Goal: Transaction & Acquisition: Purchase product/service

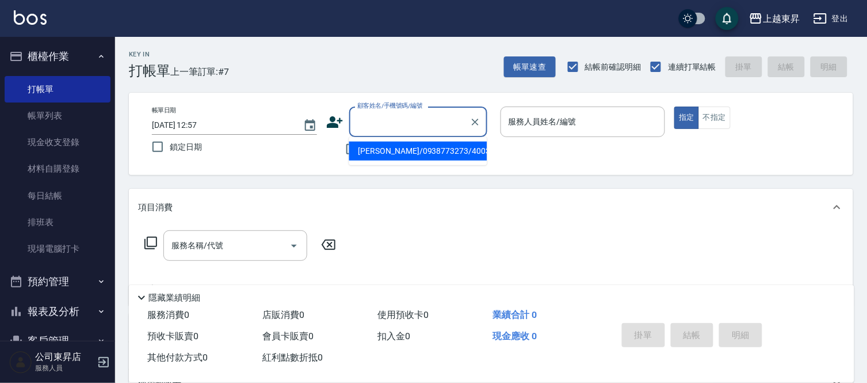
click at [369, 123] on input "顧客姓名/手機號碼/編號" at bounding box center [409, 122] width 110 height 20
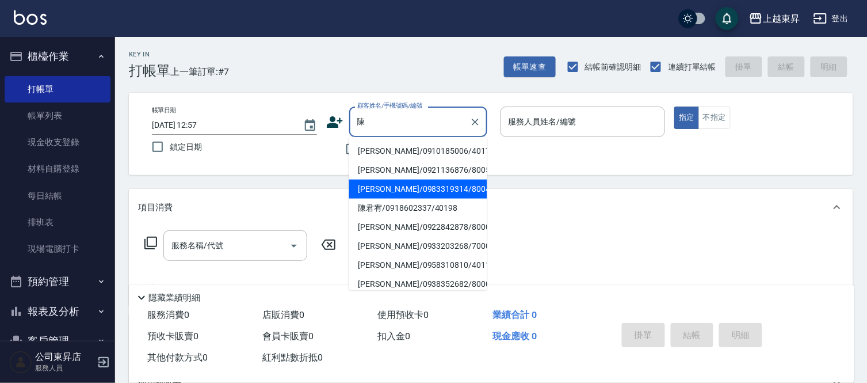
click at [407, 185] on li "[PERSON_NAME]/0983319314/80041" at bounding box center [418, 188] width 138 height 19
type input "[PERSON_NAME]/0983319314/80041"
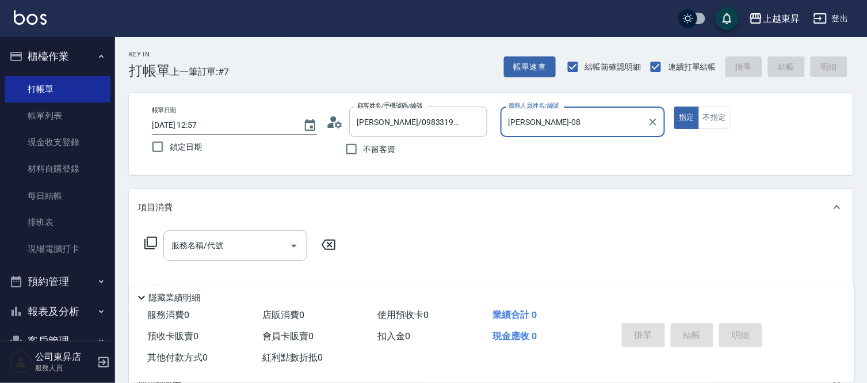
type input "[PERSON_NAME]-08"
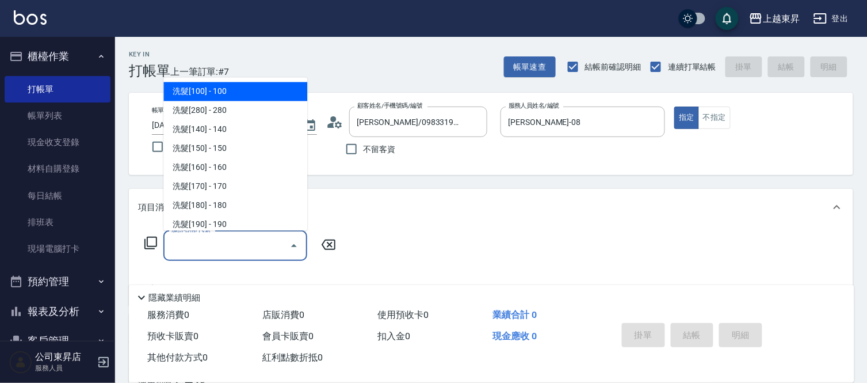
click at [200, 242] on div "服務名稱/代號 服務名稱/代號" at bounding box center [235, 245] width 144 height 30
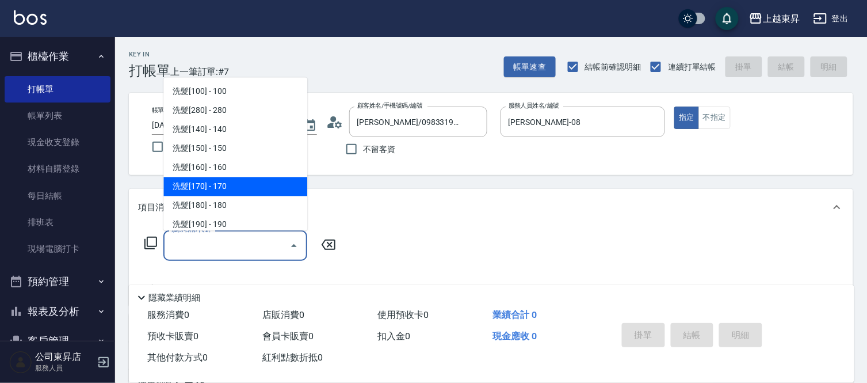
scroll to position [192, 0]
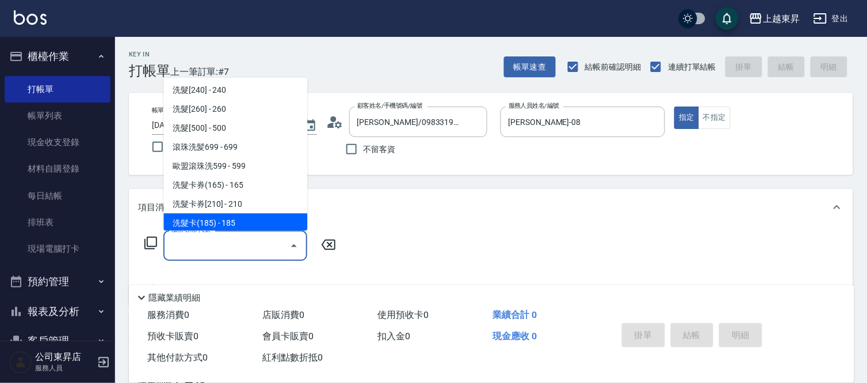
click at [249, 219] on span "洗髮卡(185) - 185" at bounding box center [235, 222] width 144 height 19
type input "洗髮卡(185)(223)"
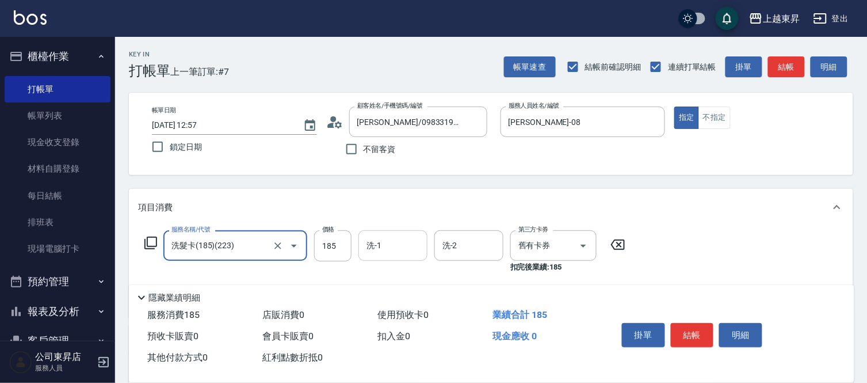
click at [376, 245] on div "洗-1 洗-1" at bounding box center [392, 245] width 69 height 30
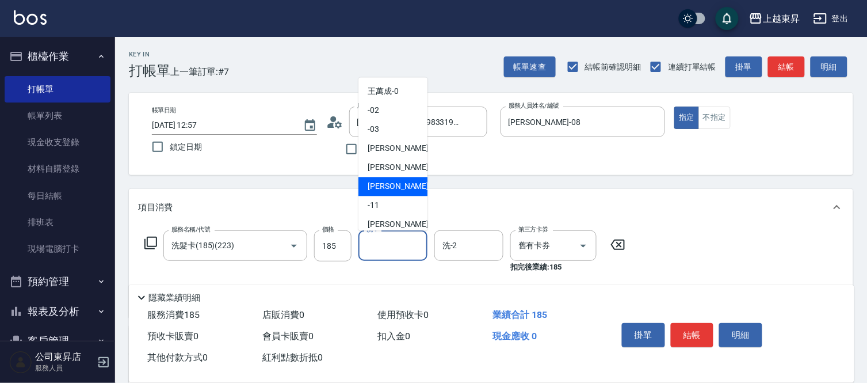
click at [395, 186] on span "[PERSON_NAME]-08" at bounding box center [404, 187] width 72 height 12
type input "[PERSON_NAME]-08"
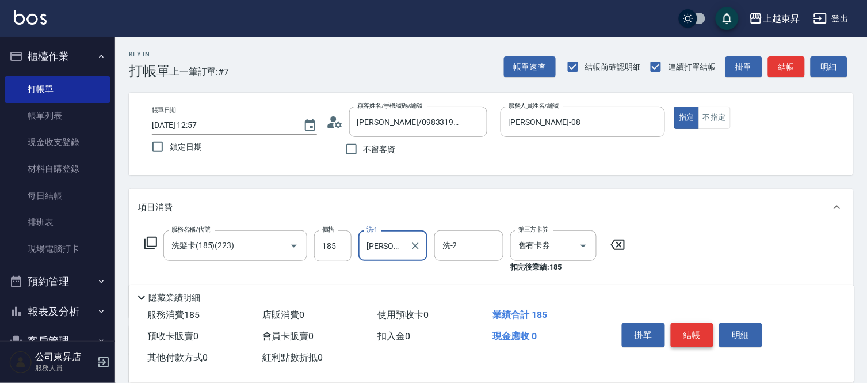
click at [702, 327] on button "結帳" at bounding box center [692, 335] width 43 height 24
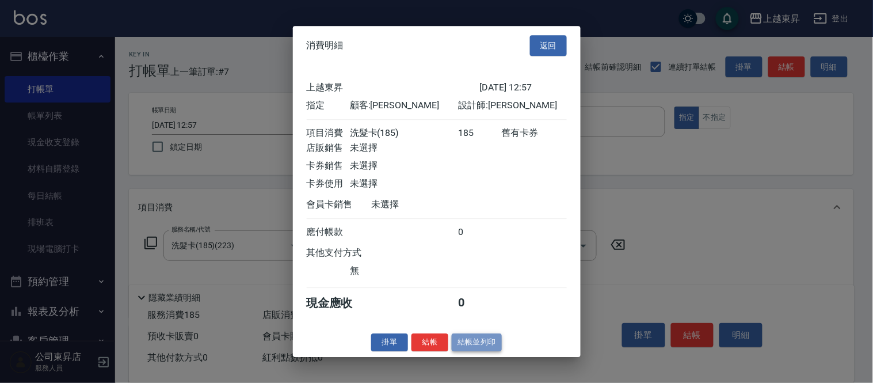
click at [464, 349] on button "結帳並列印" at bounding box center [477, 342] width 50 height 18
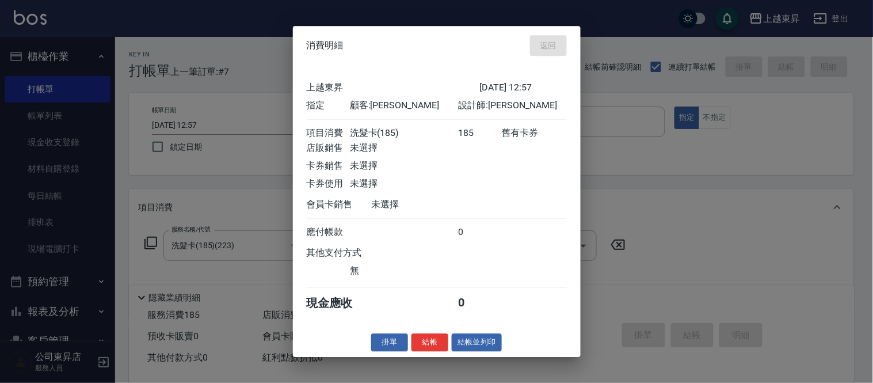
type input "[DATE] 16:57"
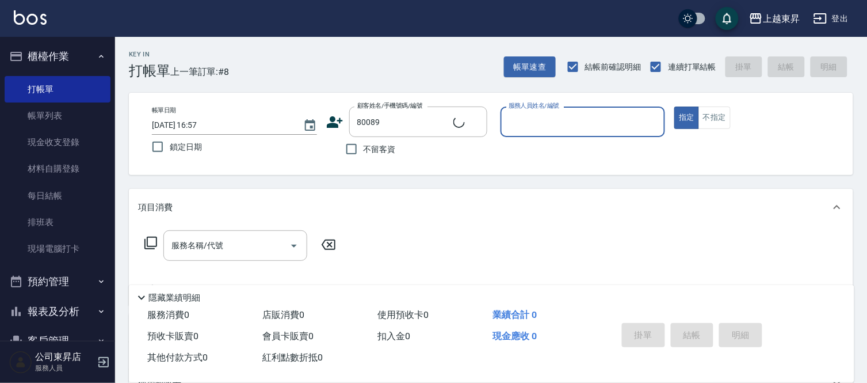
type input "[PERSON_NAME]/0989580565/80089"
type input "[PERSON_NAME]-08"
click at [231, 250] on input "服務名稱/代號" at bounding box center [227, 245] width 116 height 20
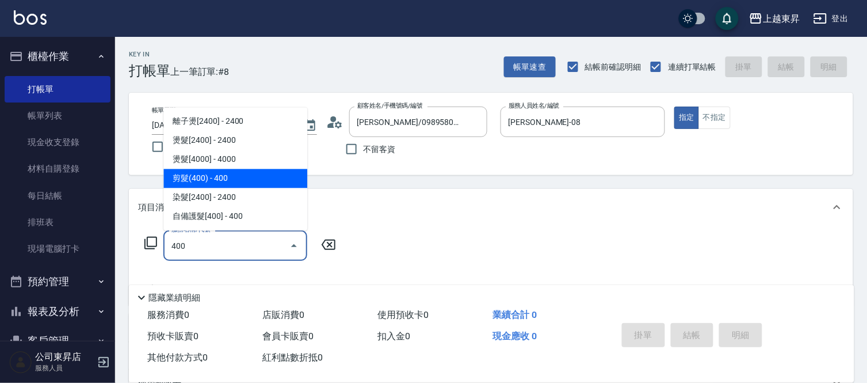
click at [187, 170] on span "剪髮(400) - 400" at bounding box center [235, 178] width 144 height 19
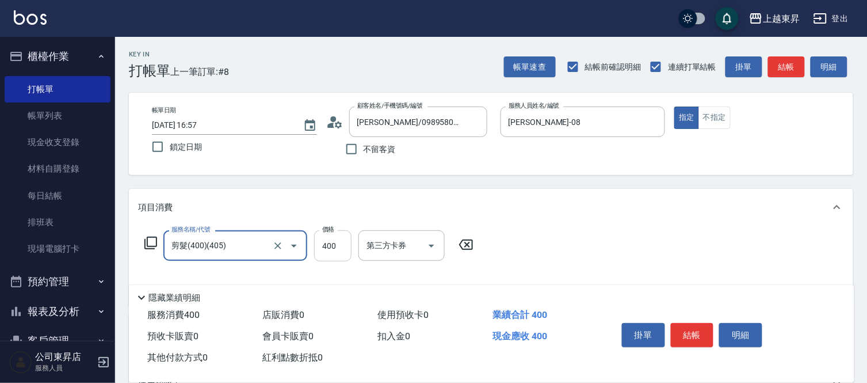
type input "剪髮(400)(405)"
click at [335, 244] on input "400" at bounding box center [332, 245] width 37 height 31
type input "430"
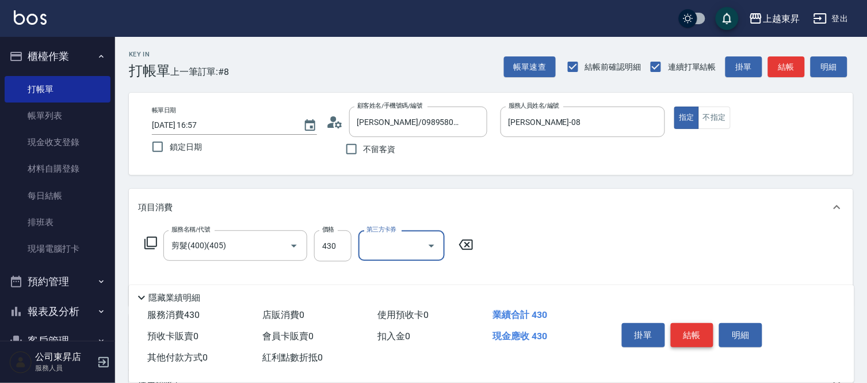
drag, startPoint x: 692, startPoint y: 331, endPoint x: 696, endPoint y: 336, distance: 6.6
click at [693, 331] on button "結帳" at bounding box center [692, 335] width 43 height 24
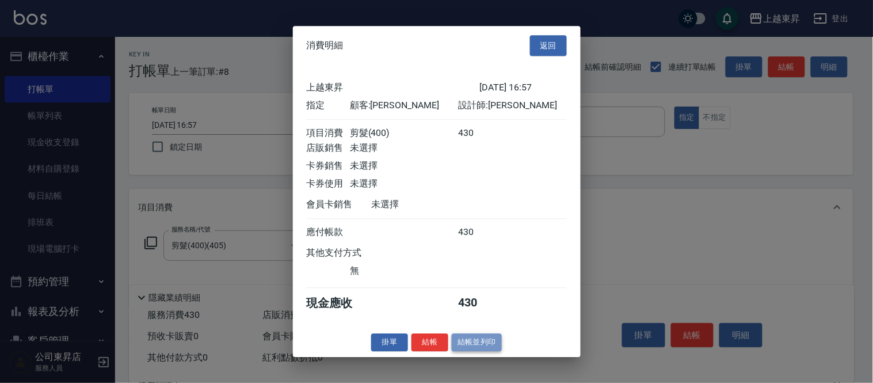
click at [464, 348] on button "結帳並列印" at bounding box center [477, 342] width 50 height 18
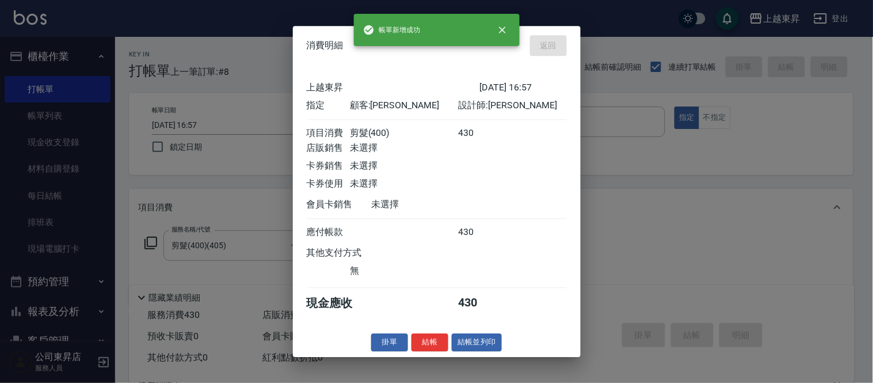
type input "[DATE] 16:58"
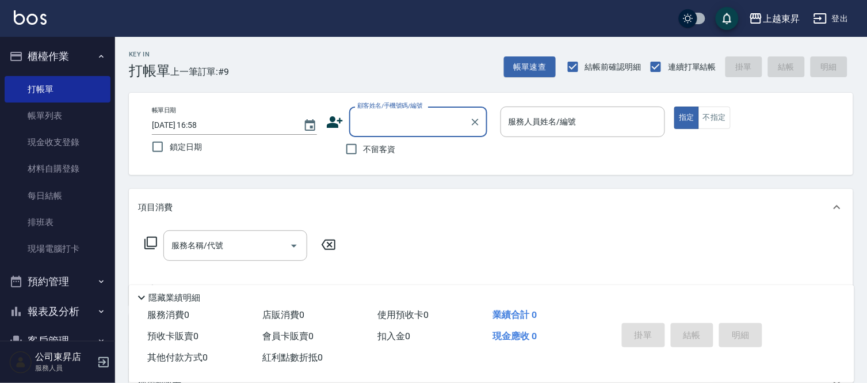
click at [370, 113] on div "顧客姓名/手機號碼/編號 顧客姓名/手機號碼/編號" at bounding box center [418, 121] width 138 height 30
click at [361, 123] on input "顧客姓名/手機號碼/編號" at bounding box center [409, 122] width 110 height 20
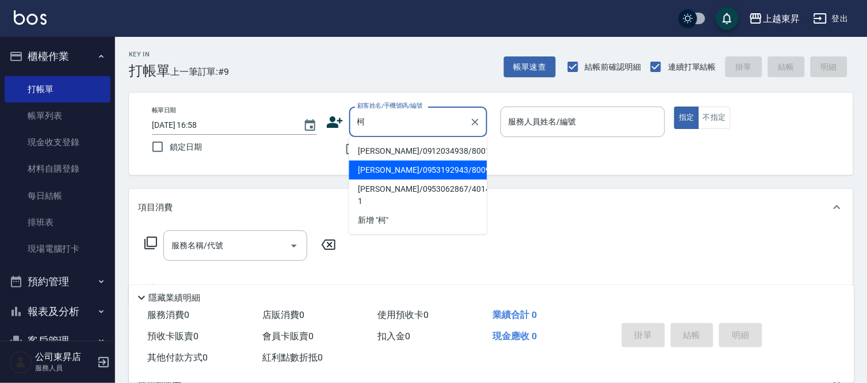
click at [383, 171] on li "[PERSON_NAME]/0953192943/80098" at bounding box center [418, 170] width 138 height 19
type input "[PERSON_NAME]/0953192943/80098"
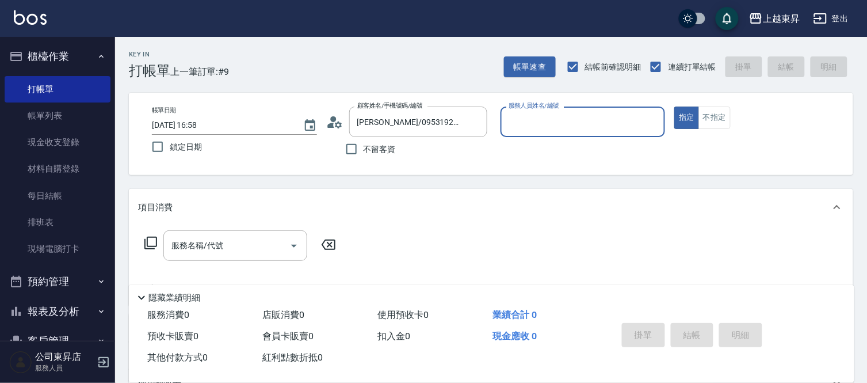
type input "[PERSON_NAME]-08"
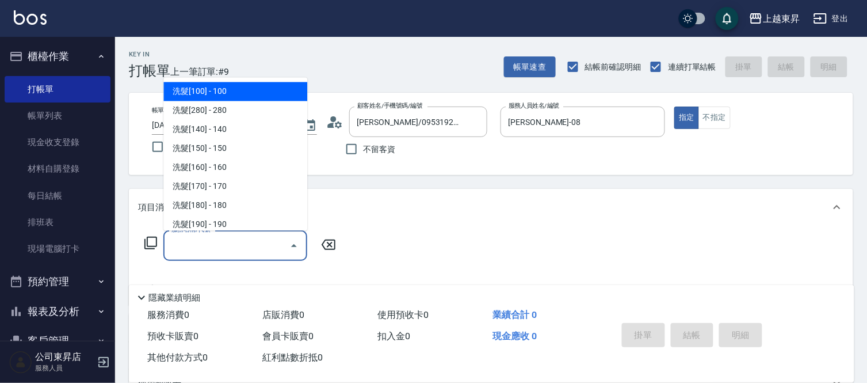
click at [201, 251] on input "服務名稱/代號" at bounding box center [227, 245] width 116 height 20
click at [229, 90] on span "洗髮[100] - 100" at bounding box center [235, 91] width 144 height 19
type input "洗髮[100](201)"
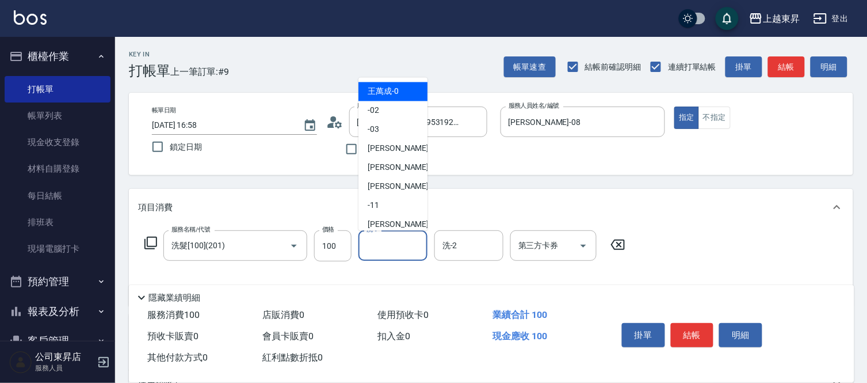
click at [382, 246] on input "洗-1" at bounding box center [393, 245] width 59 height 20
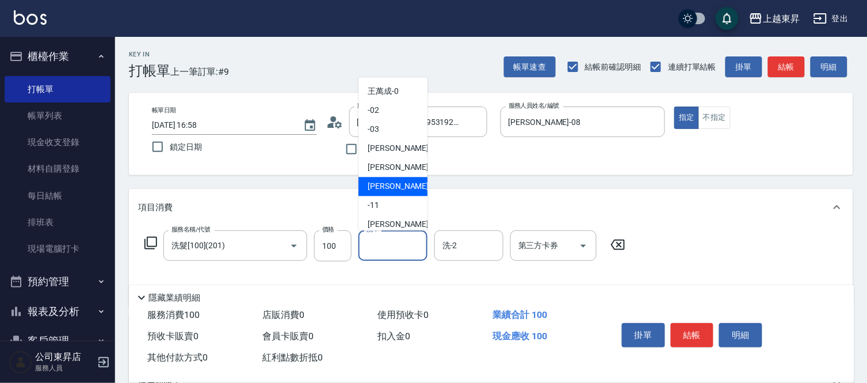
click at [390, 188] on span "[PERSON_NAME]-08" at bounding box center [404, 187] width 72 height 12
type input "[PERSON_NAME]-08"
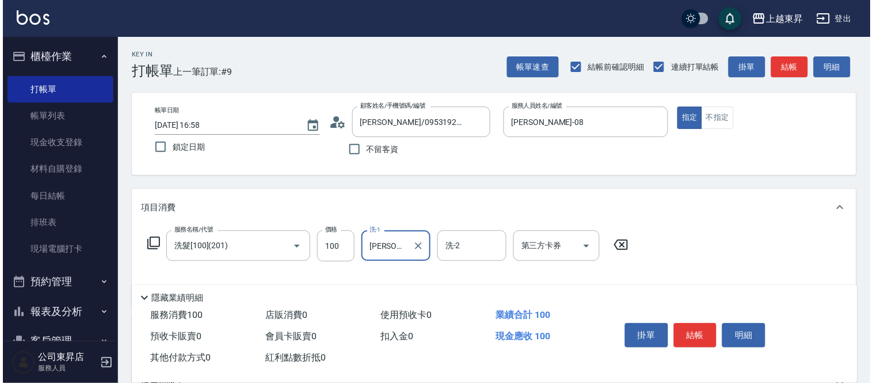
scroll to position [179, 0]
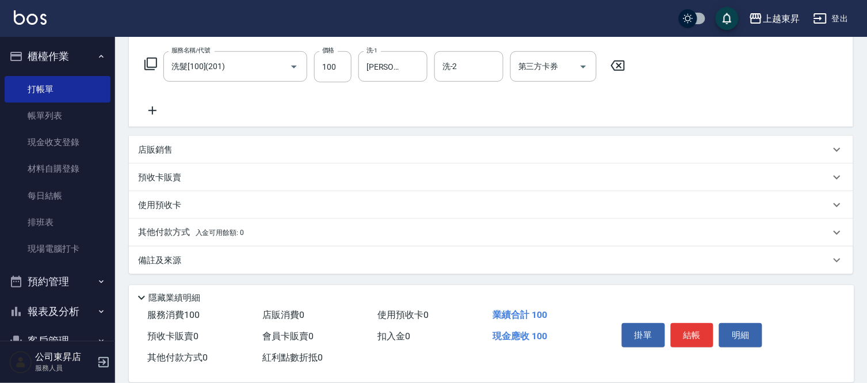
click at [157, 109] on icon at bounding box center [152, 111] width 29 height 14
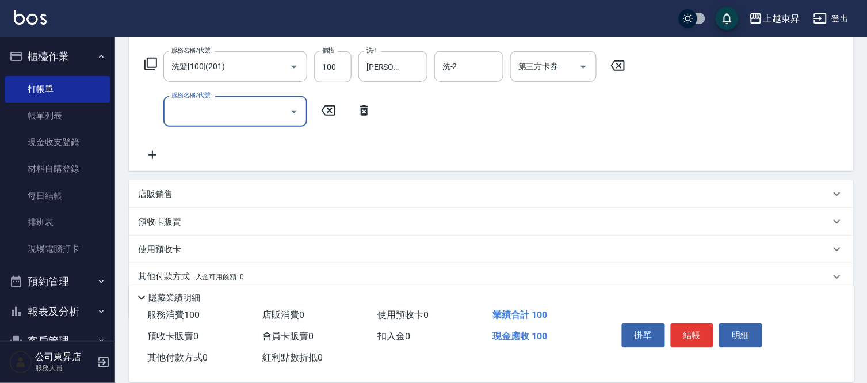
click at [154, 158] on icon at bounding box center [152, 155] width 29 height 14
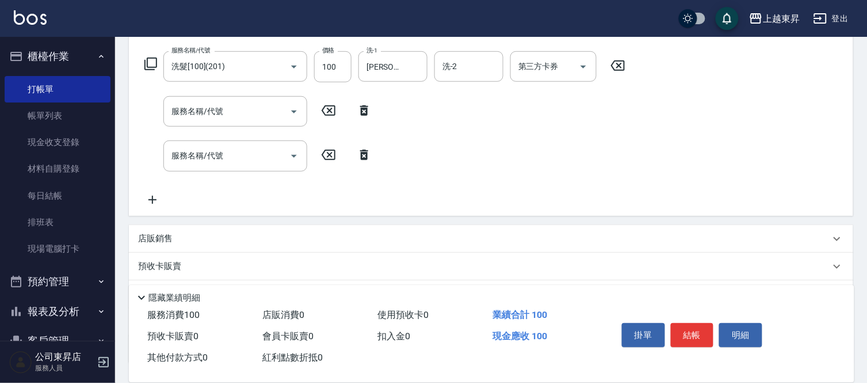
click at [158, 204] on icon at bounding box center [152, 200] width 29 height 14
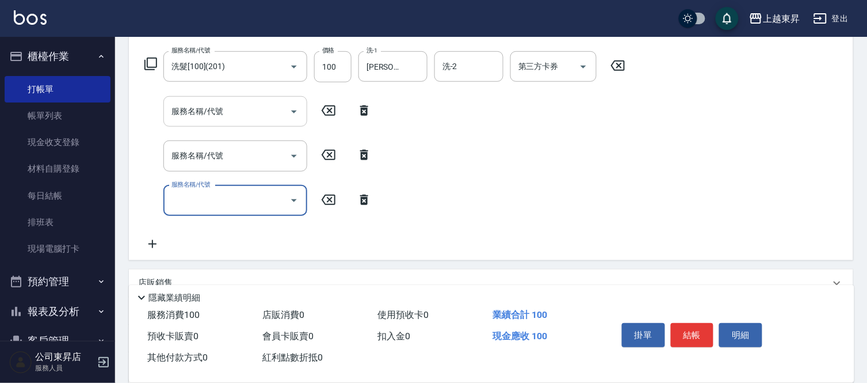
click at [190, 115] on input "服務名稱/代號" at bounding box center [227, 111] width 116 height 20
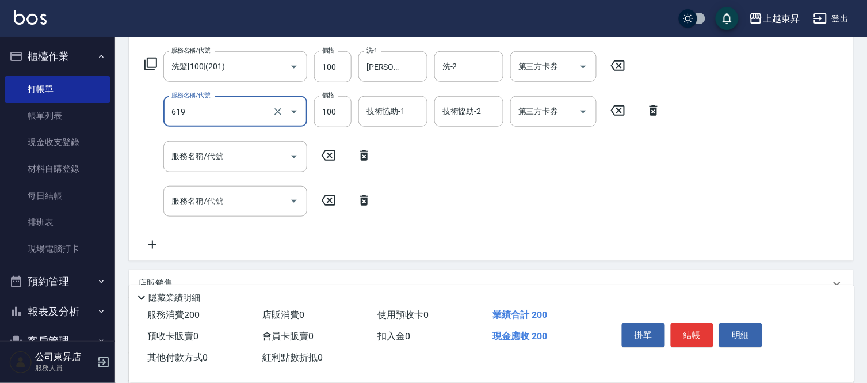
type input "[PERSON_NAME].玻酸.晶膜.水療(619)"
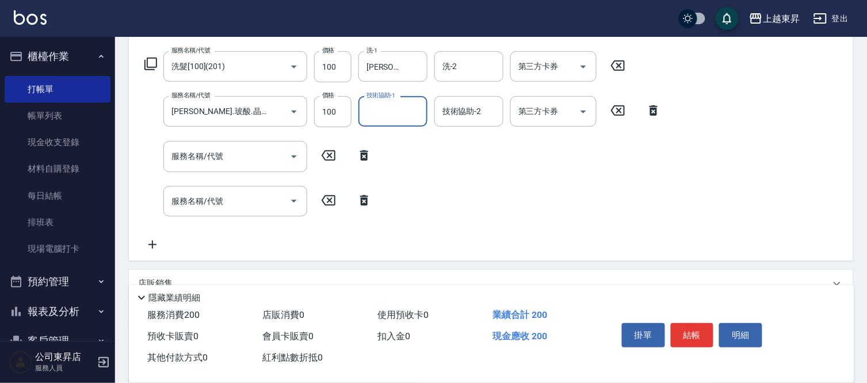
click at [383, 104] on input "技術協助-1" at bounding box center [393, 111] width 59 height 20
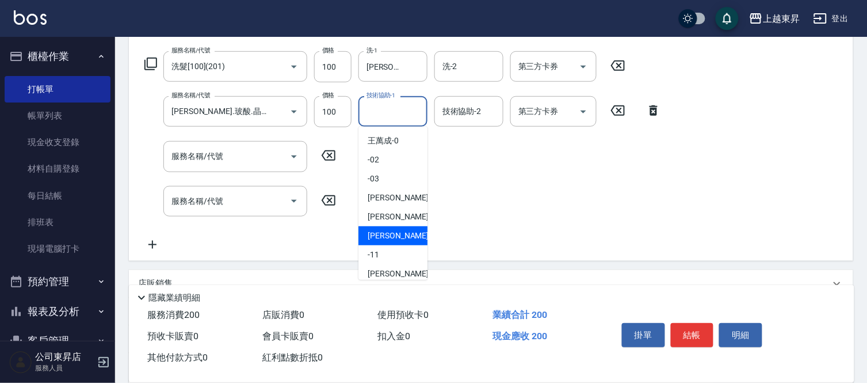
drag, startPoint x: 376, startPoint y: 238, endPoint x: 382, endPoint y: 231, distance: 9.4
click at [376, 237] on span "[PERSON_NAME]-08" at bounding box center [404, 236] width 72 height 12
type input "[PERSON_NAME]-08"
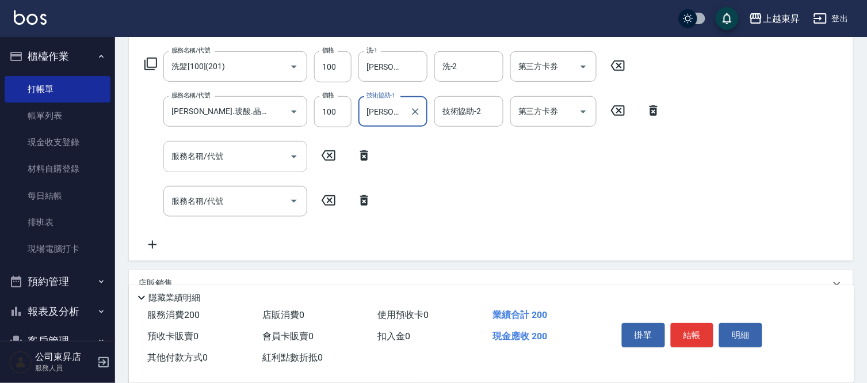
click at [213, 164] on input "服務名稱/代號" at bounding box center [227, 156] width 116 height 20
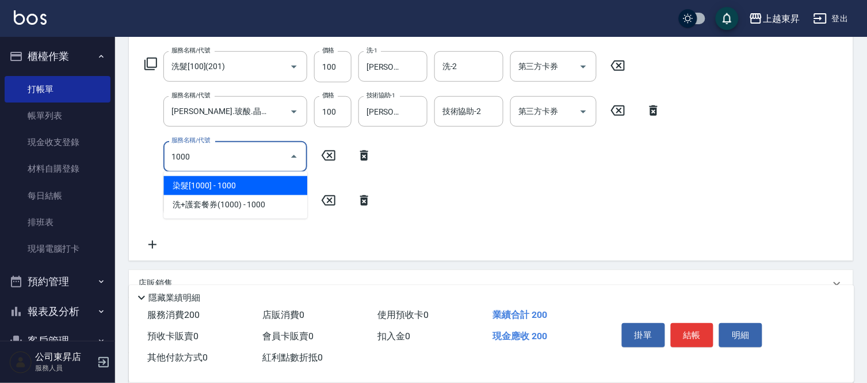
drag, startPoint x: 231, startPoint y: 182, endPoint x: 244, endPoint y: 182, distance: 13.2
click at [231, 182] on span "染髮[1000] - 1000" at bounding box center [235, 185] width 144 height 19
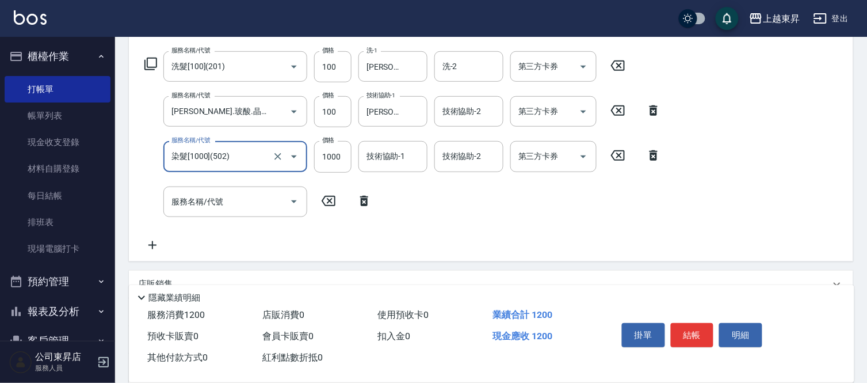
type input "染髮[1000](502)"
click at [396, 161] on div "技術協助-1 技術協助-1" at bounding box center [392, 156] width 69 height 30
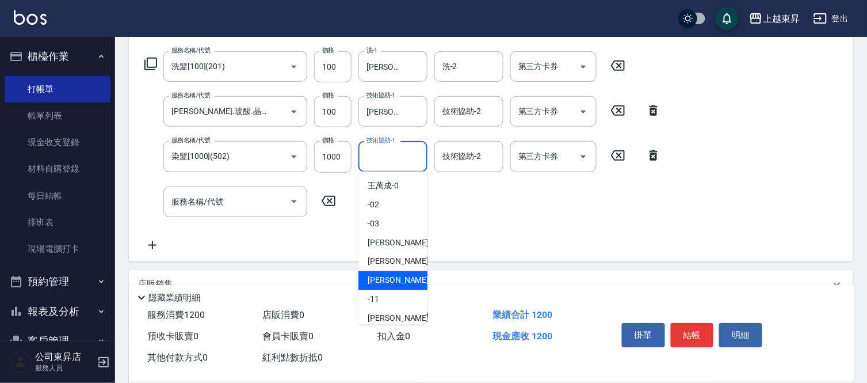
click at [397, 281] on span "[PERSON_NAME]-08" at bounding box center [404, 280] width 72 height 12
type input "[PERSON_NAME]-08"
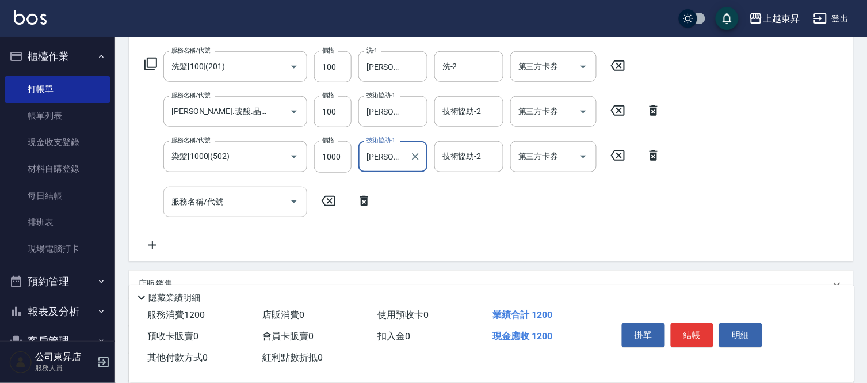
click at [227, 202] on input "服務名稱/代號" at bounding box center [227, 202] width 116 height 20
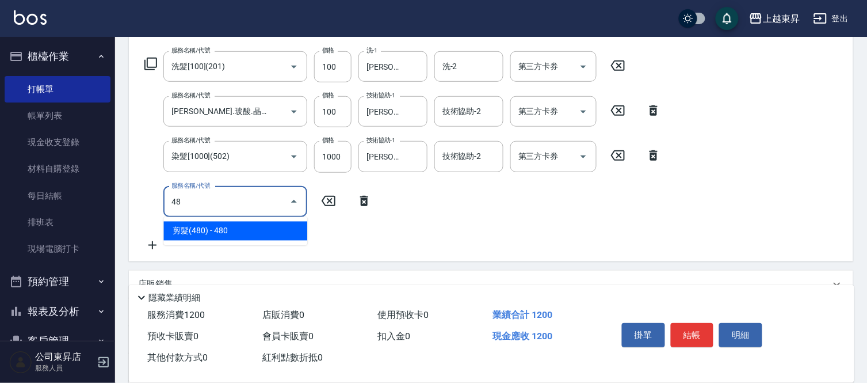
drag, startPoint x: 244, startPoint y: 227, endPoint x: 251, endPoint y: 227, distance: 6.9
click at [245, 226] on span "剪髮(480) - 480" at bounding box center [235, 230] width 144 height 19
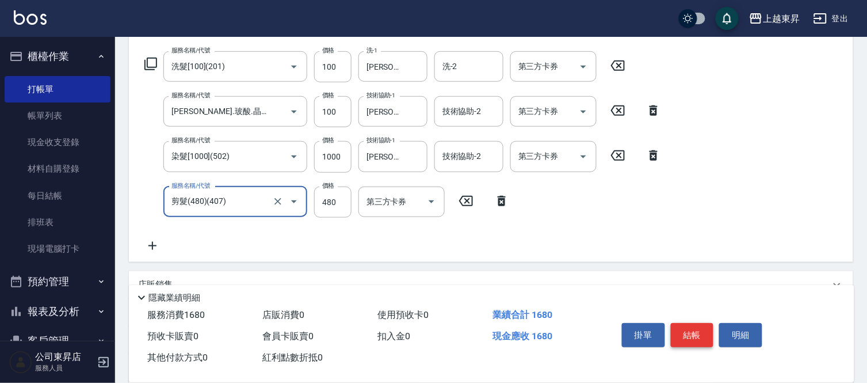
type input "剪髮(480)(407)"
click at [693, 328] on button "結帳" at bounding box center [692, 335] width 43 height 24
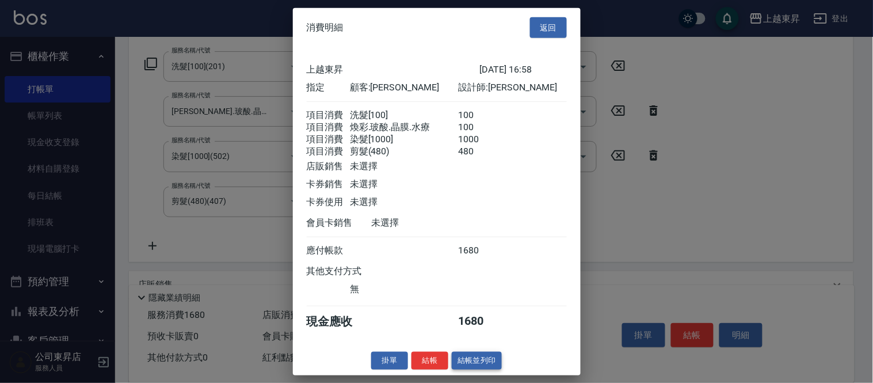
click at [475, 366] on button "結帳並列印" at bounding box center [477, 360] width 50 height 18
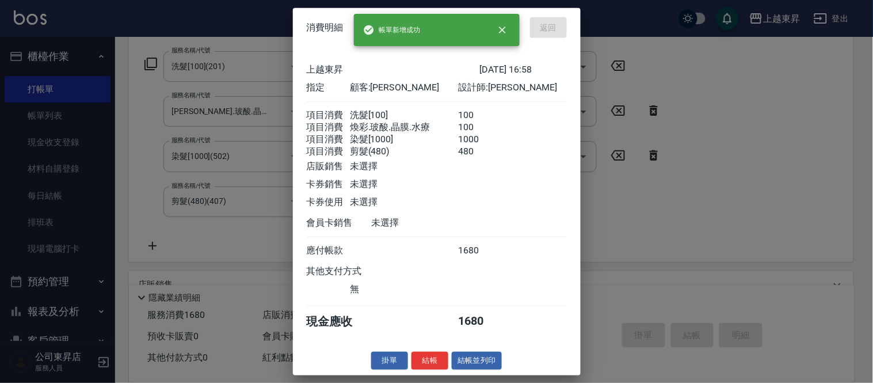
type input "[DATE] 16:59"
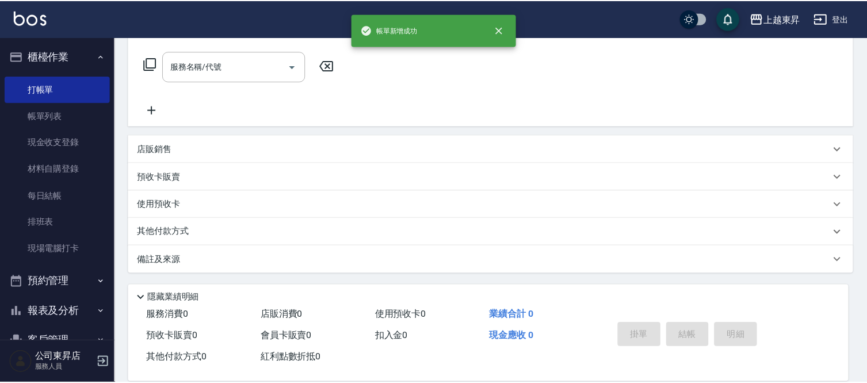
scroll to position [0, 0]
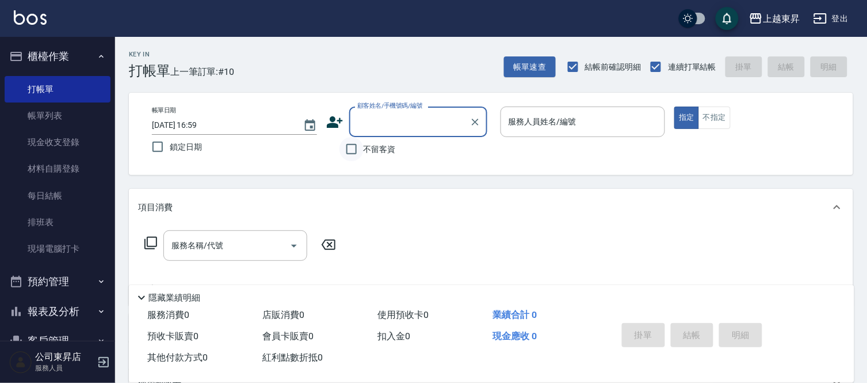
click at [349, 150] on input "不留客資" at bounding box center [351, 149] width 24 height 24
checkbox input "true"
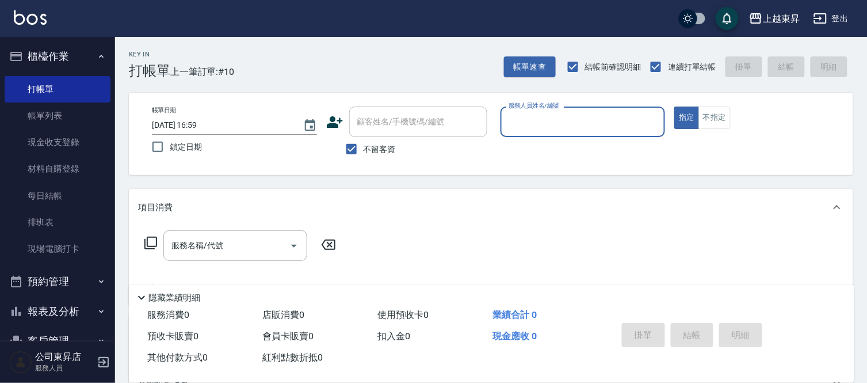
drag, startPoint x: 524, startPoint y: 122, endPoint x: 531, endPoint y: 125, distance: 7.7
click at [525, 122] on input "服務人員姓名/編號" at bounding box center [583, 122] width 155 height 20
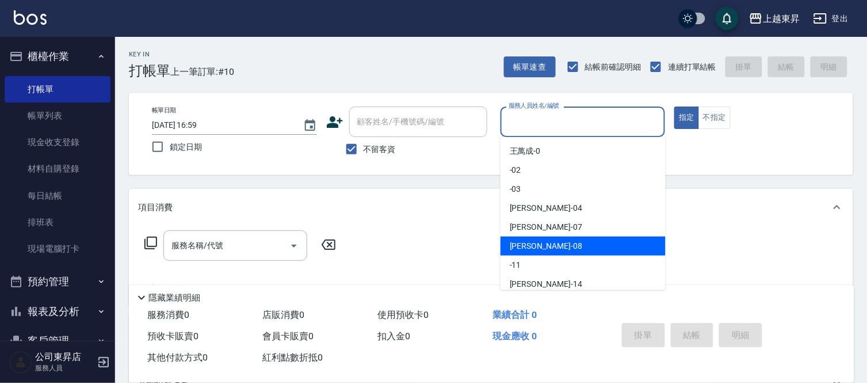
click at [559, 239] on div "[PERSON_NAME]-08" at bounding box center [582, 245] width 165 height 19
type input "[PERSON_NAME]-08"
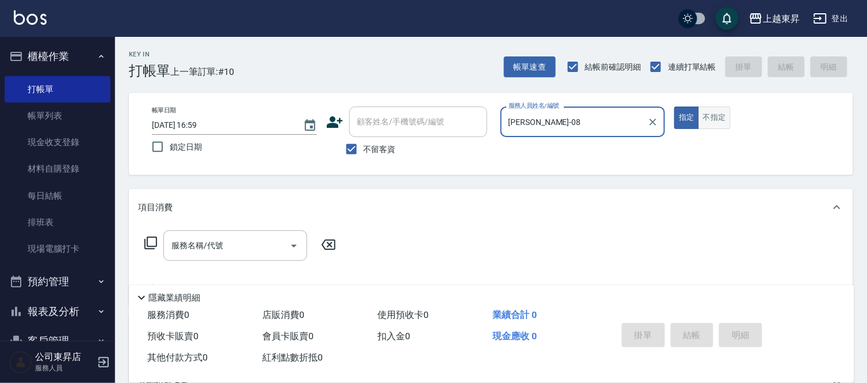
click at [714, 114] on button "不指定" at bounding box center [714, 117] width 32 height 22
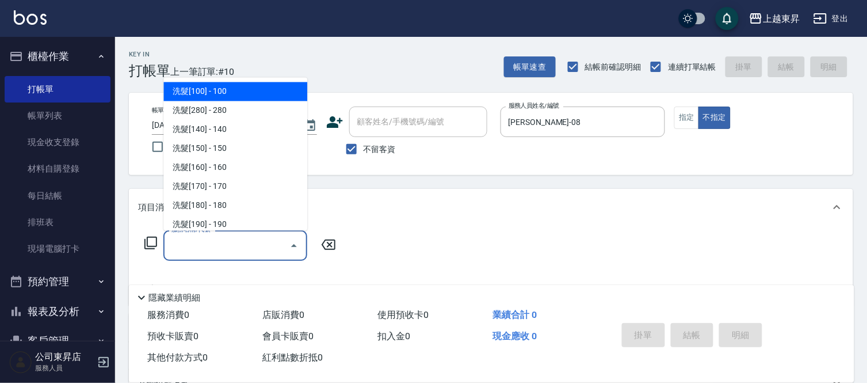
click at [236, 244] on input "服務名稱/代號" at bounding box center [227, 245] width 116 height 20
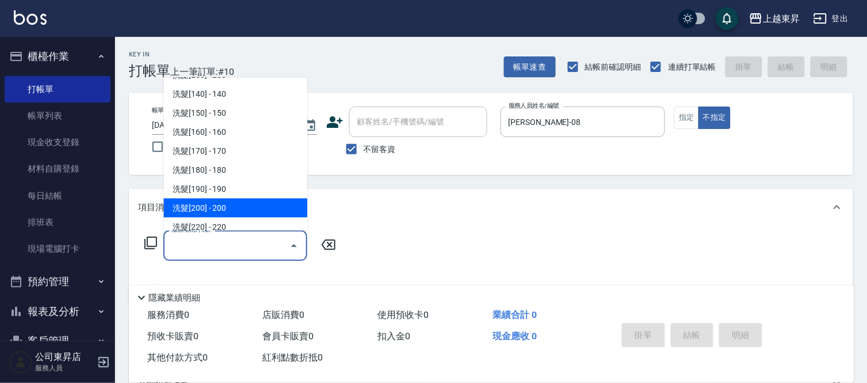
scroll to position [128, 0]
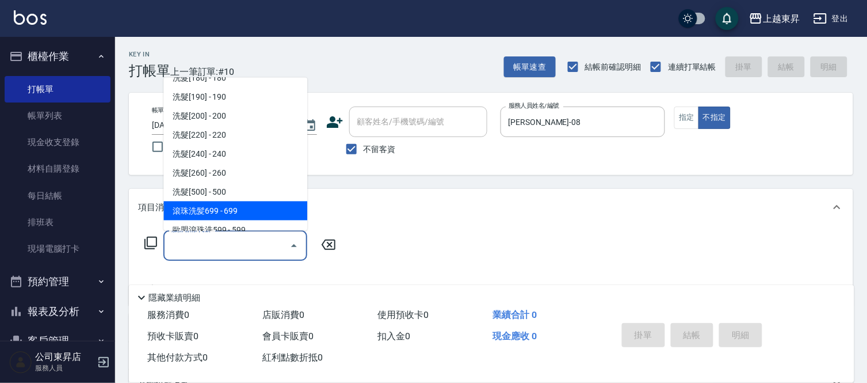
click at [250, 209] on span "滾珠洗髪699 - 699" at bounding box center [235, 210] width 144 height 19
type input "滾珠洗髪699(214)"
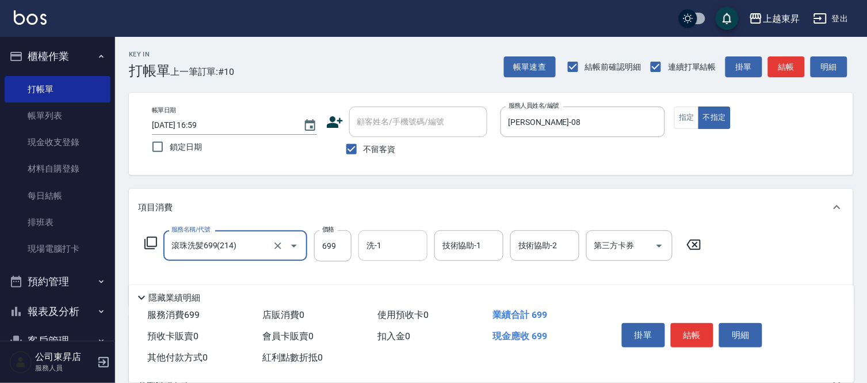
click at [387, 245] on input "洗-1" at bounding box center [393, 245] width 59 height 20
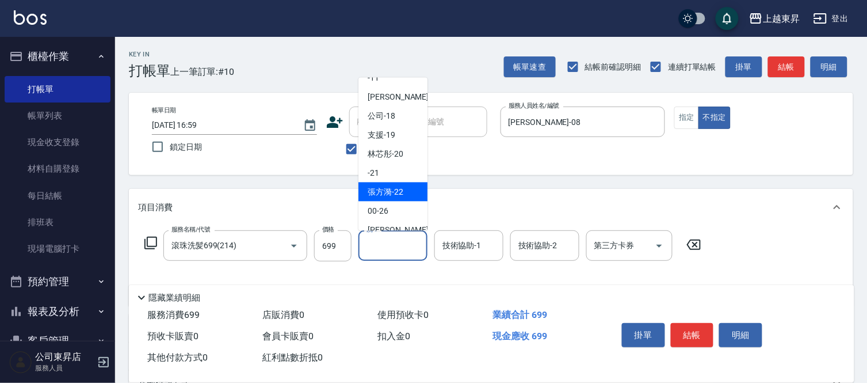
click at [402, 192] on span "[PERSON_NAME]-22" at bounding box center [386, 192] width 36 height 12
type input "[PERSON_NAME]-22"
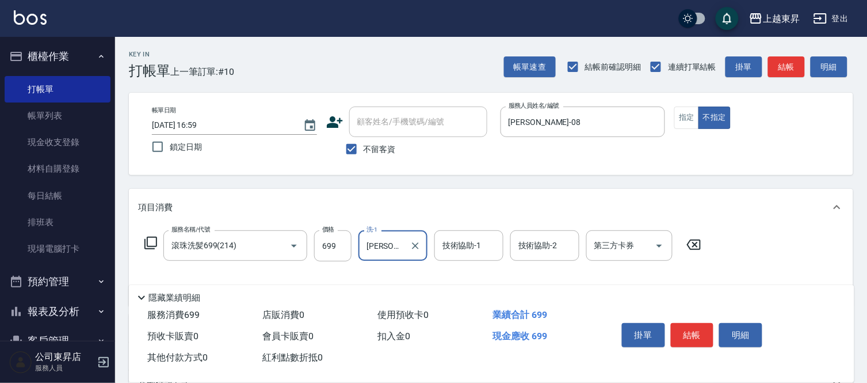
drag, startPoint x: 457, startPoint y: 248, endPoint x: 458, endPoint y: 231, distance: 16.7
click at [458, 248] on input "技術協助-1" at bounding box center [469, 245] width 59 height 20
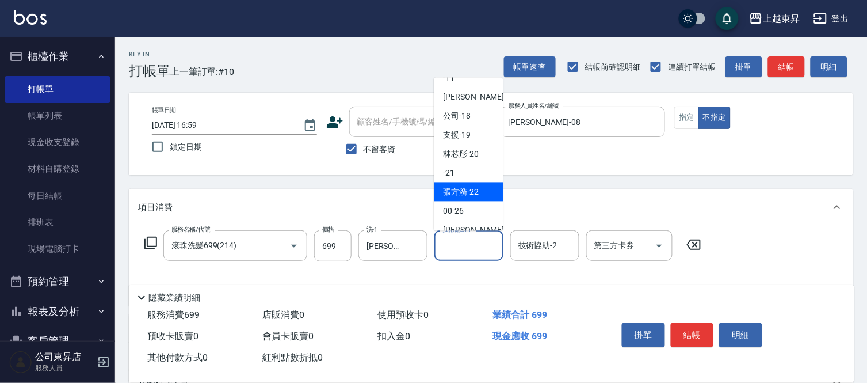
click at [456, 186] on span "[PERSON_NAME]-22" at bounding box center [461, 192] width 36 height 12
type input "[PERSON_NAME]-22"
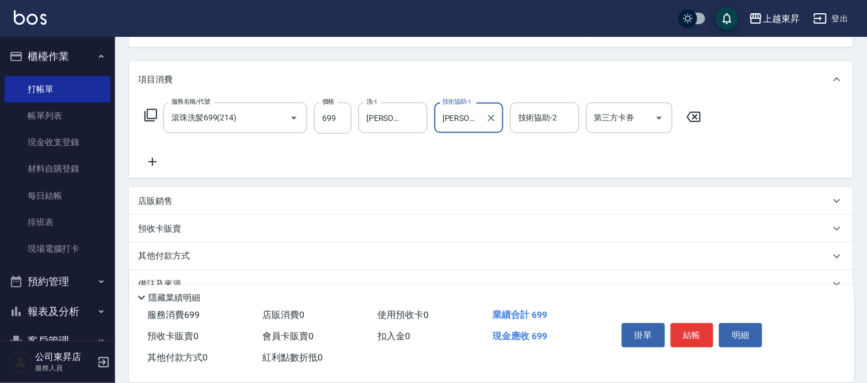
click at [158, 158] on icon at bounding box center [152, 162] width 29 height 14
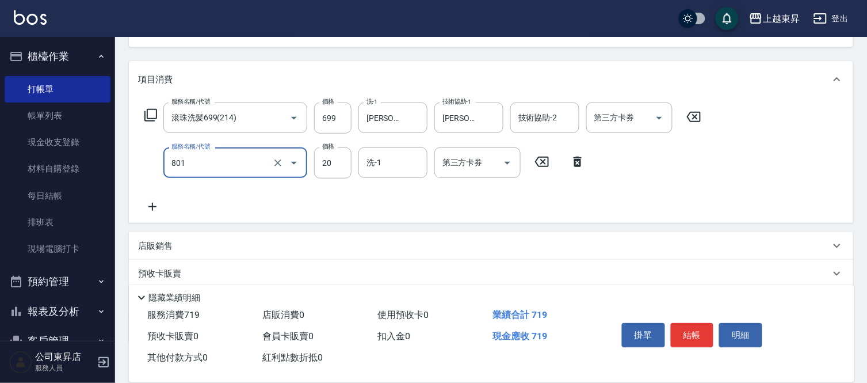
type input "潤絲(801)"
type input "30"
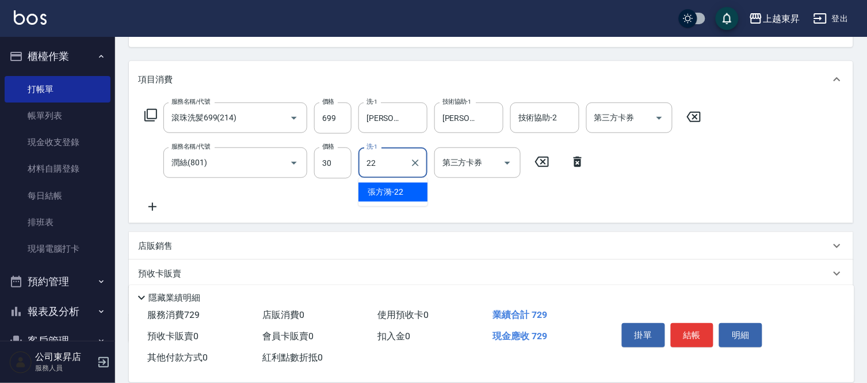
type input "[PERSON_NAME]-22"
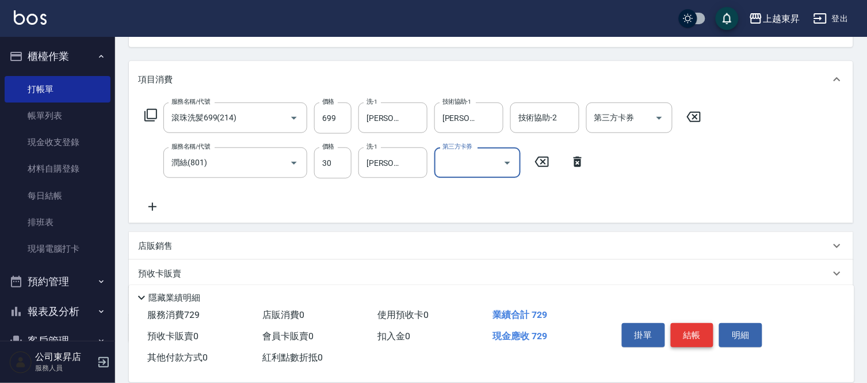
click at [699, 328] on button "結帳" at bounding box center [692, 335] width 43 height 24
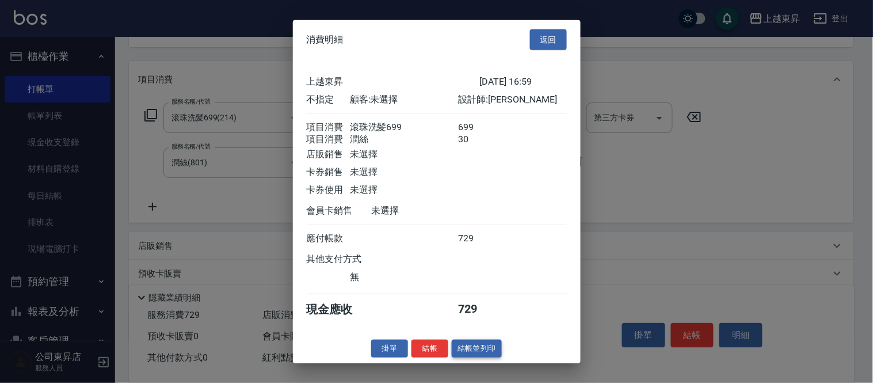
click at [479, 357] on button "結帳並列印" at bounding box center [477, 348] width 50 height 18
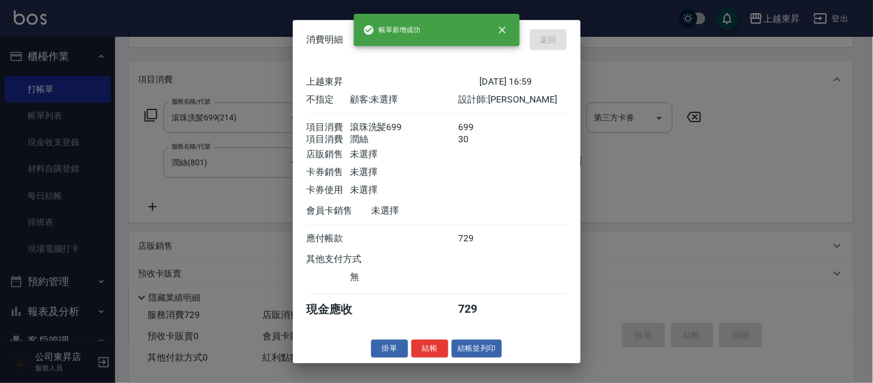
type input "[DATE] 17:00"
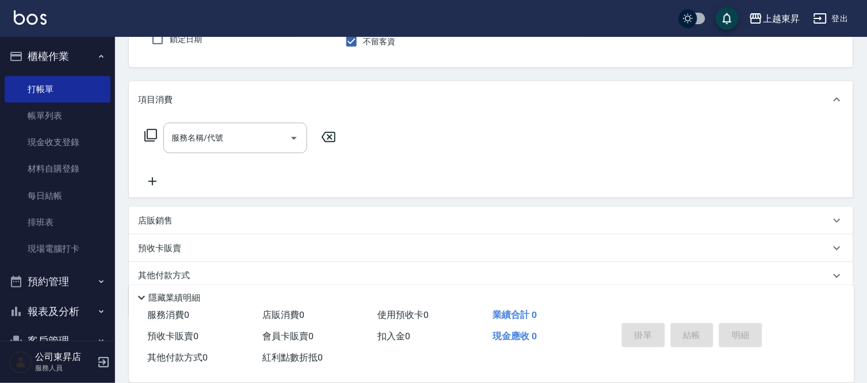
scroll to position [0, 0]
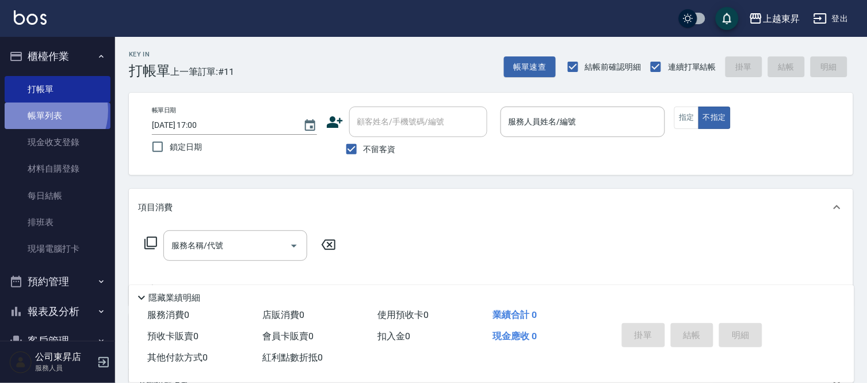
click at [42, 111] on link "帳單列表" at bounding box center [58, 115] width 106 height 26
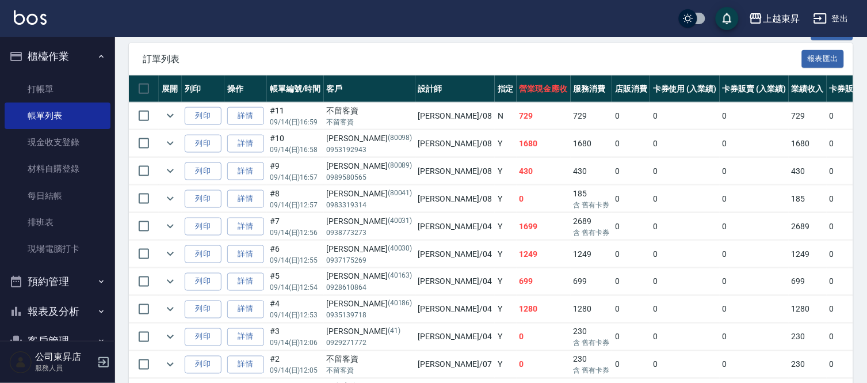
scroll to position [319, 0]
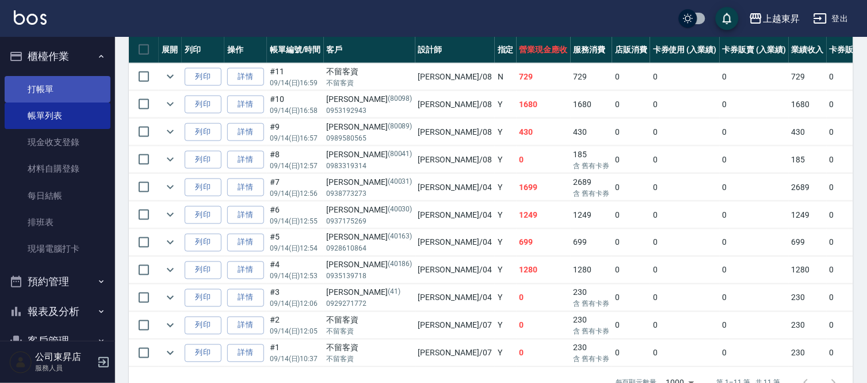
click at [52, 90] on link "打帳單" at bounding box center [58, 89] width 106 height 26
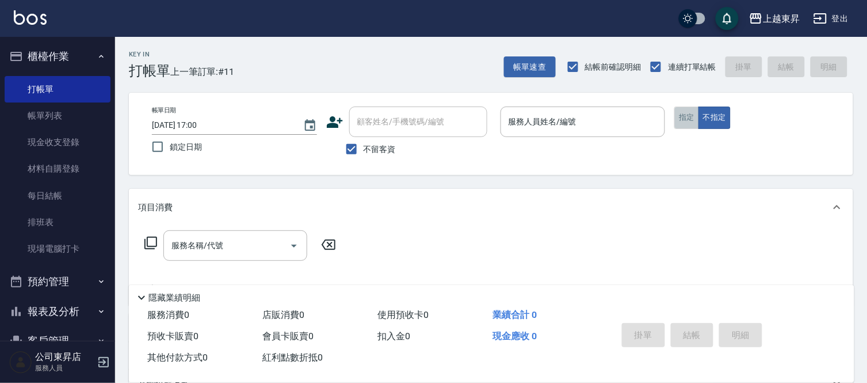
drag, startPoint x: 681, startPoint y: 120, endPoint x: 625, endPoint y: 146, distance: 61.8
click at [682, 120] on button "指定" at bounding box center [686, 117] width 25 height 22
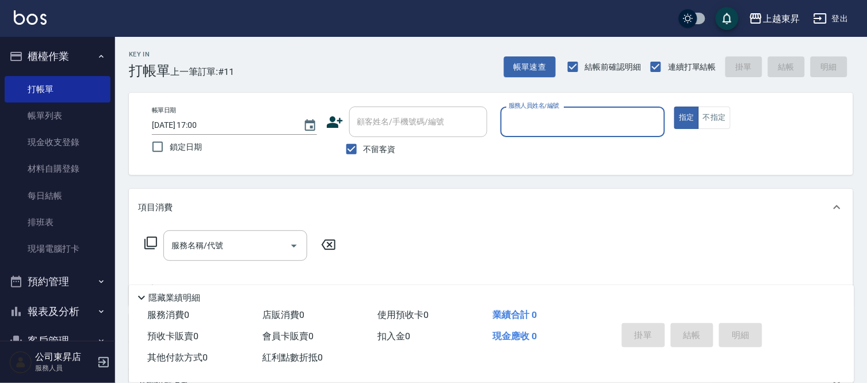
click at [375, 150] on span "不留客資" at bounding box center [380, 149] width 32 height 12
click at [364, 150] on input "不留客資" at bounding box center [351, 149] width 24 height 24
checkbox input "false"
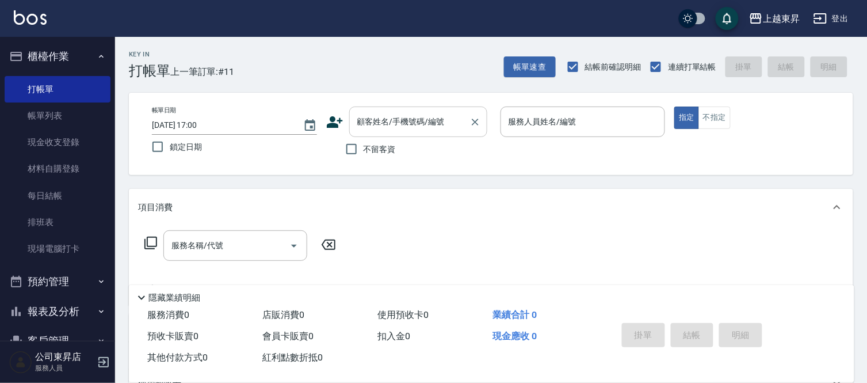
click at [389, 131] on input "顧客姓名/手機號碼/編號" at bounding box center [409, 122] width 110 height 20
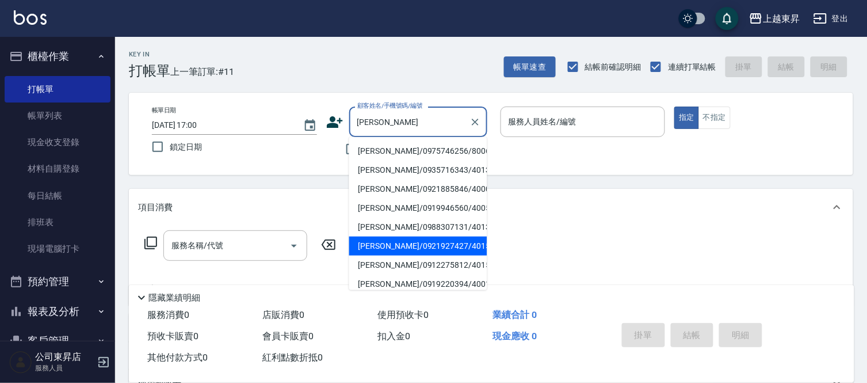
click at [432, 242] on li "[PERSON_NAME]/0921927427/40153" at bounding box center [418, 245] width 138 height 19
type input "[PERSON_NAME]/0921927427/40153"
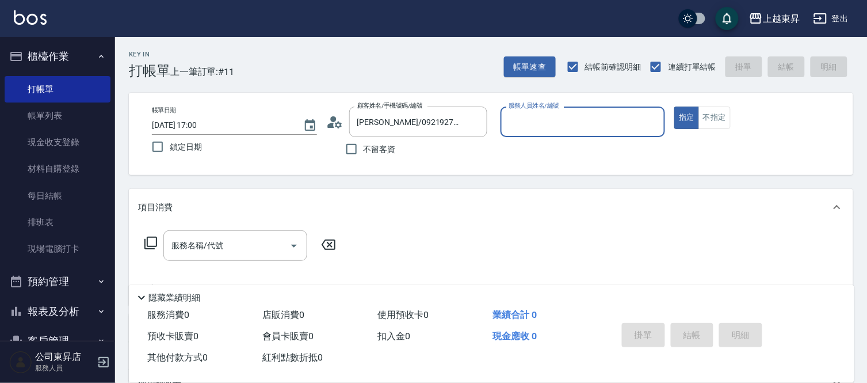
type input "[PERSON_NAME]04"
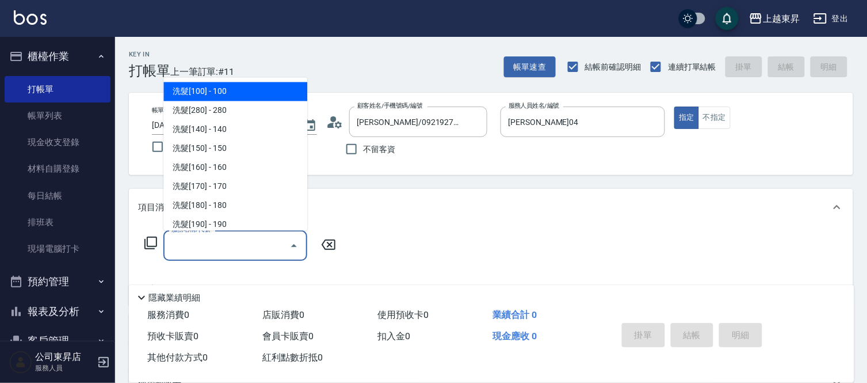
click at [232, 249] on input "服務名稱/代號" at bounding box center [227, 245] width 116 height 20
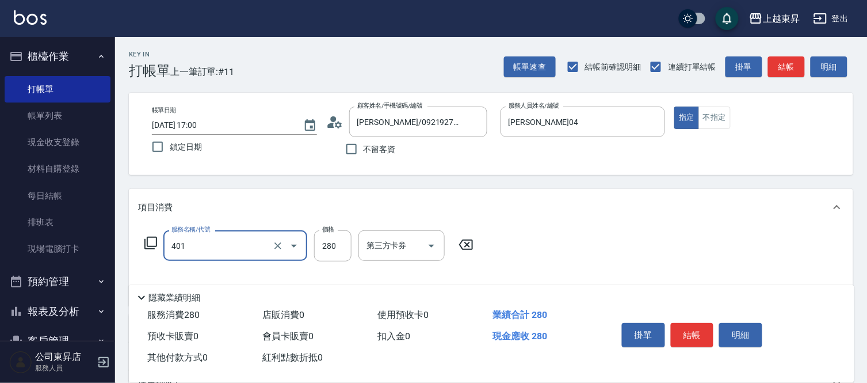
type input "剪髮(280)(401)"
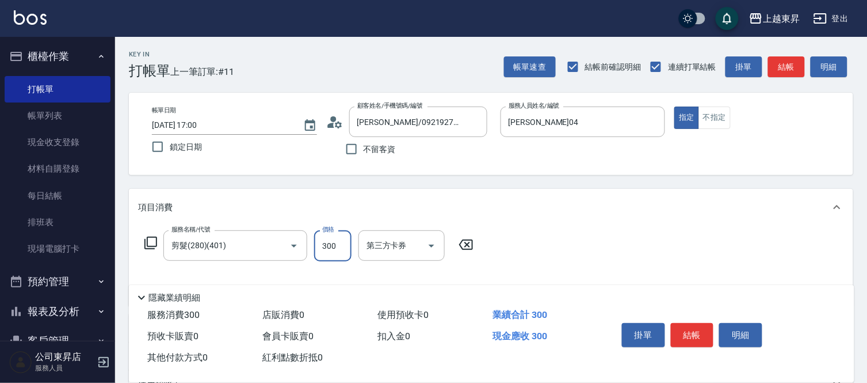
type input "300"
click at [689, 334] on button "結帳" at bounding box center [692, 335] width 43 height 24
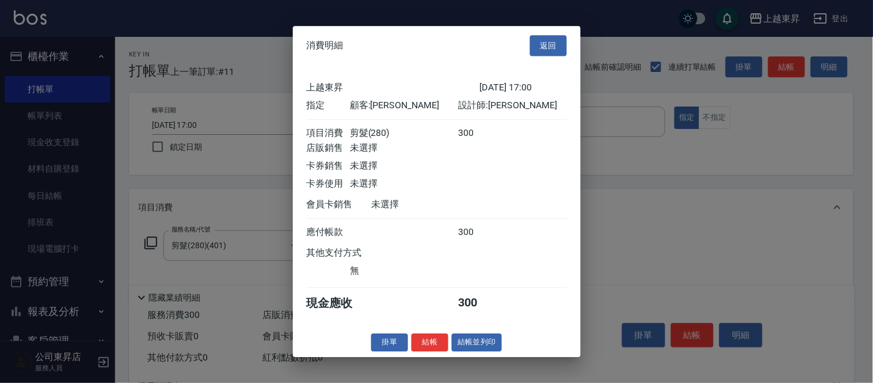
click at [475, 340] on div "消費明細 返回 上越東昇 [DATE] 17:00 指定 顧客: [PERSON_NAME] 設計師: [PERSON_NAME] 項目消費 剪髮(280) …" at bounding box center [437, 191] width 288 height 331
click at [480, 345] on button "結帳並列印" at bounding box center [477, 342] width 50 height 18
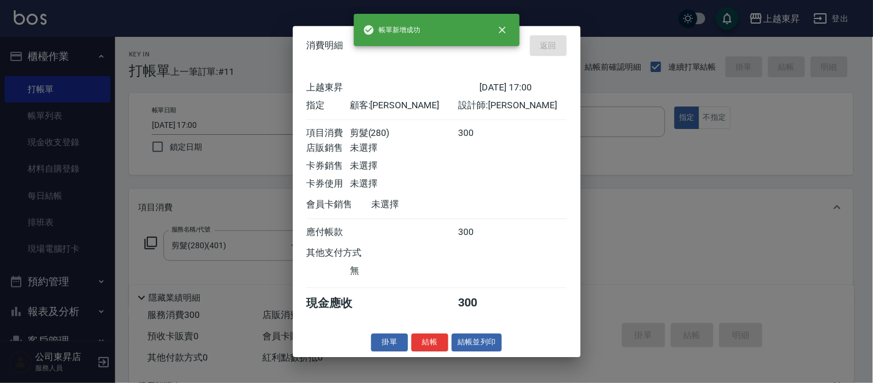
type input "[DATE] 17:01"
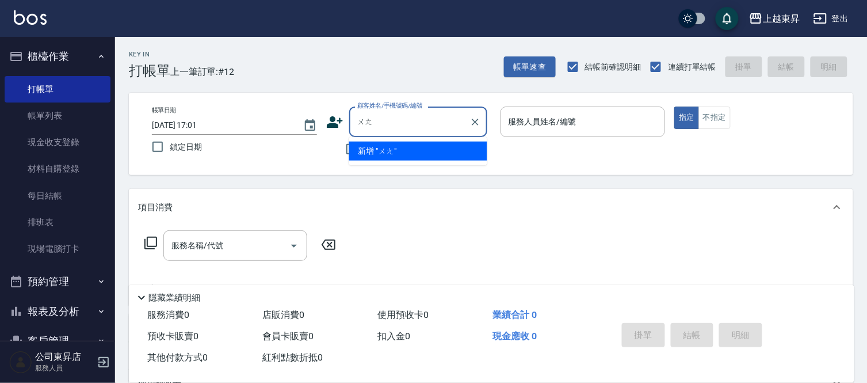
type input "汪"
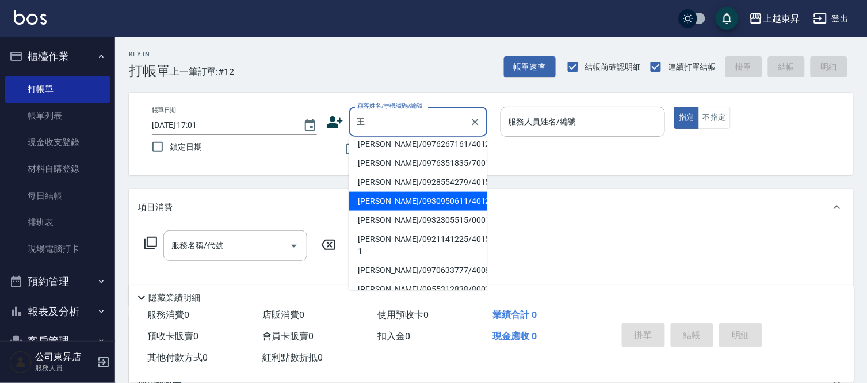
scroll to position [4, 0]
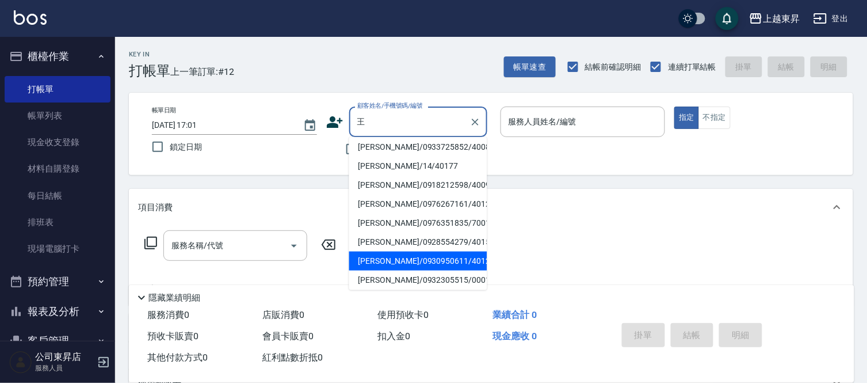
click at [421, 202] on li "[PERSON_NAME]/0976267161/40128" at bounding box center [418, 203] width 138 height 19
type input "[PERSON_NAME]/0976267161/40128"
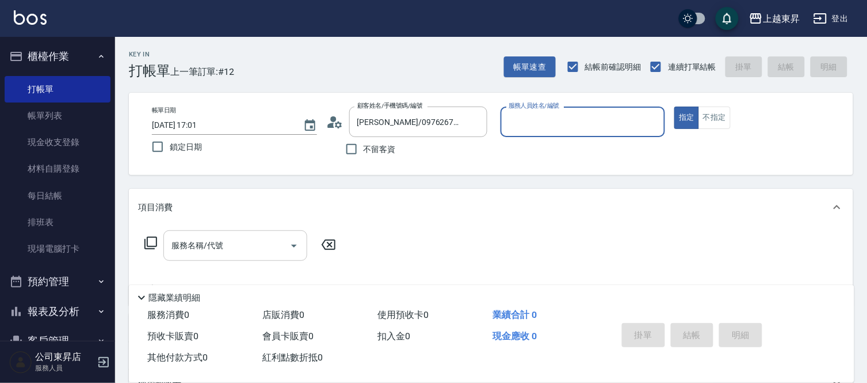
type input "[PERSON_NAME]04"
click at [405, 131] on input "[PERSON_NAME]/0976267161/40128" at bounding box center [409, 122] width 110 height 20
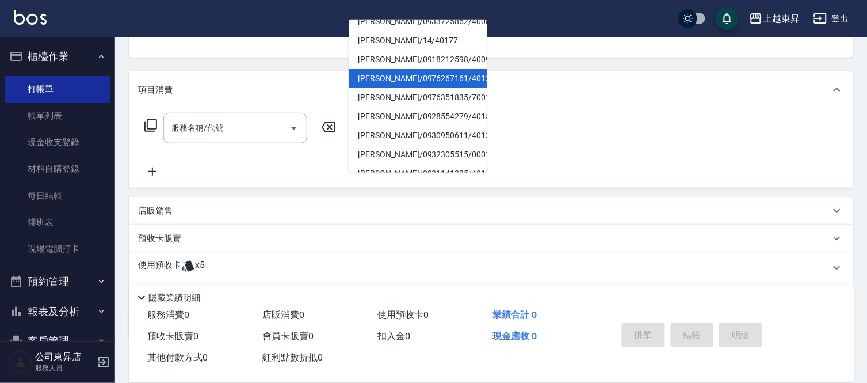
scroll to position [0, 0]
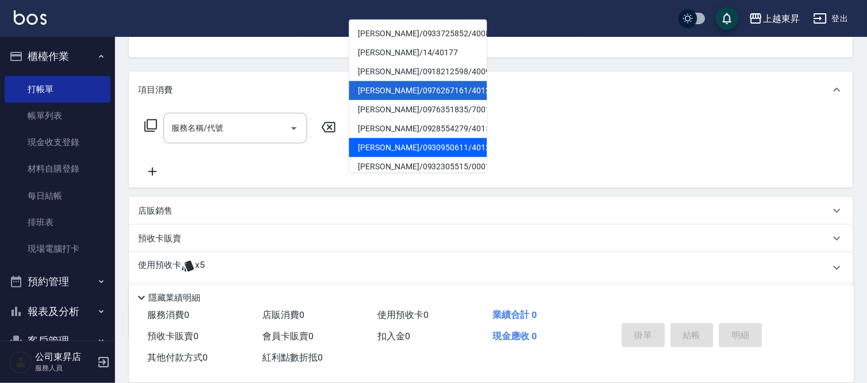
click at [444, 141] on li "[PERSON_NAME]/0930950611/40129" at bounding box center [418, 147] width 138 height 19
type input "[PERSON_NAME]/0930950611/40129"
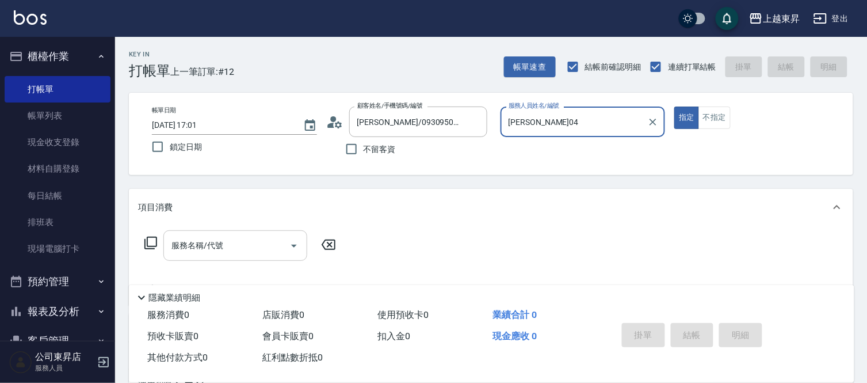
click at [206, 255] on input "服務名稱/代號" at bounding box center [227, 245] width 116 height 20
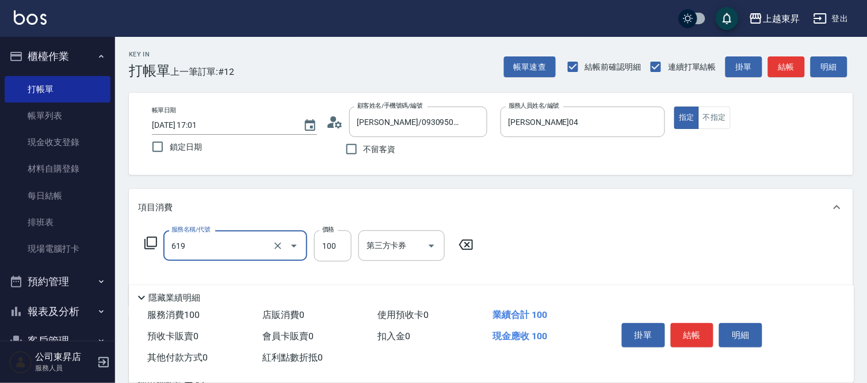
type input "[PERSON_NAME].玻酸.晶膜.水療(619)"
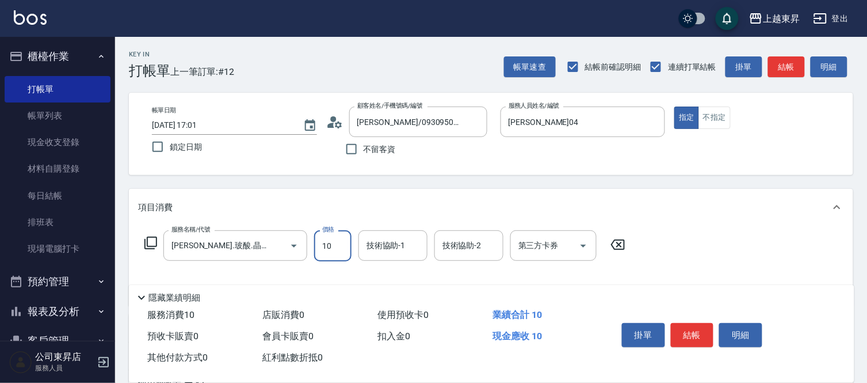
type input "100"
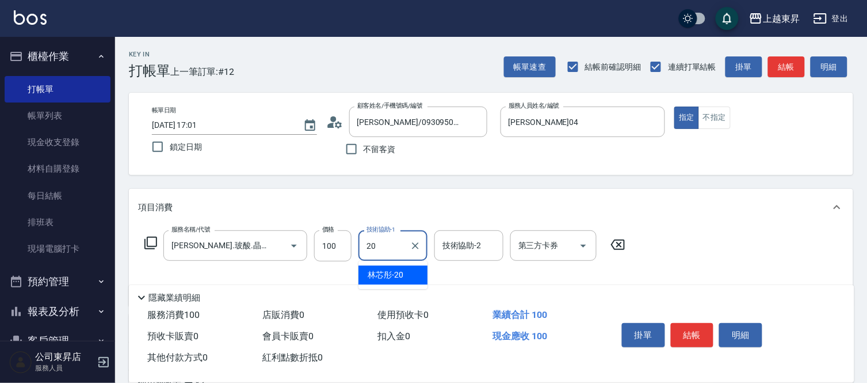
type input "林芯彤-20"
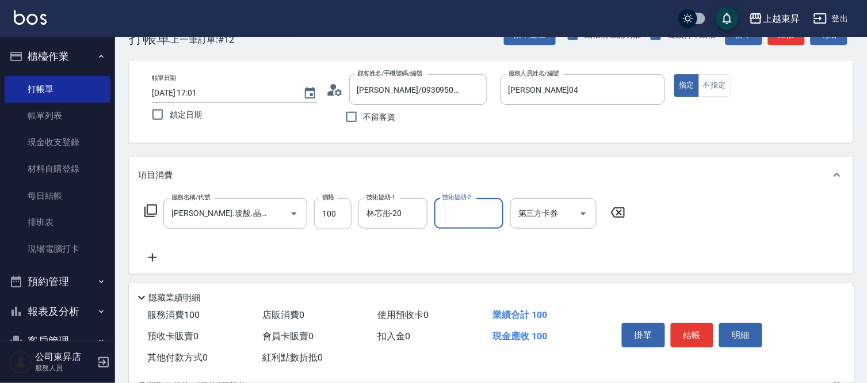
scroll to position [64, 0]
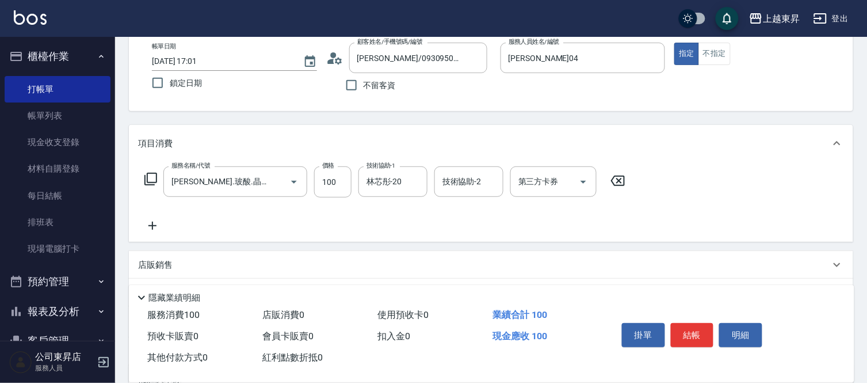
click at [148, 223] on icon at bounding box center [152, 226] width 29 height 14
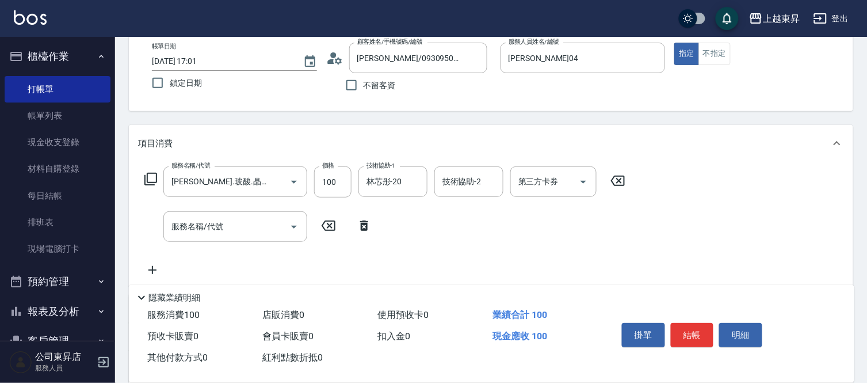
click at [145, 176] on icon at bounding box center [150, 179] width 13 height 13
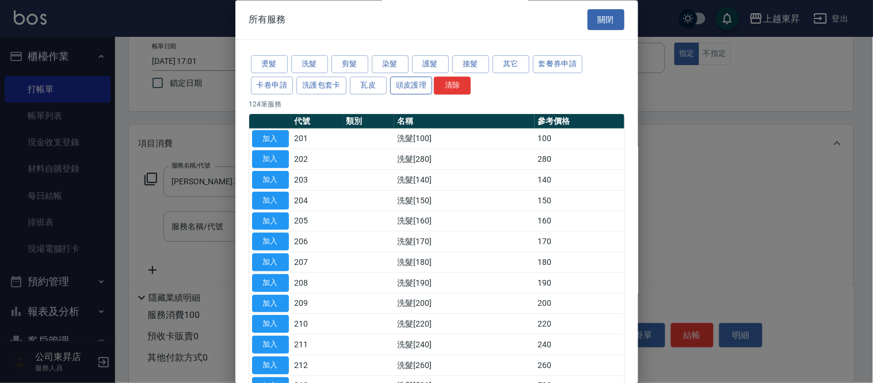
click at [403, 86] on button "頭皮護理" at bounding box center [411, 86] width 43 height 18
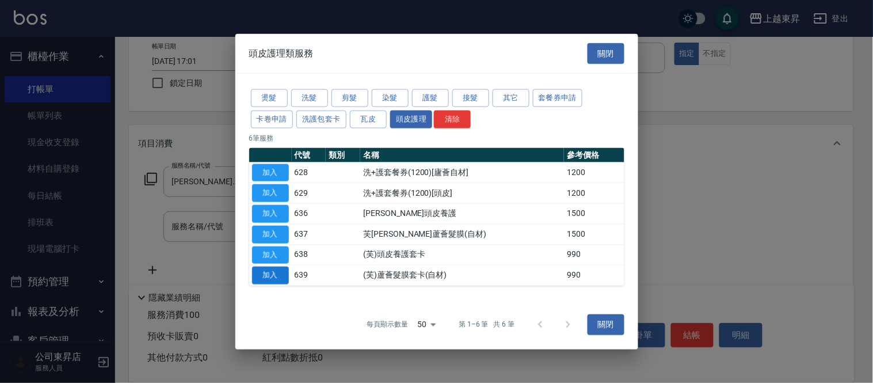
click at [266, 272] on button "加入" at bounding box center [270, 275] width 37 height 18
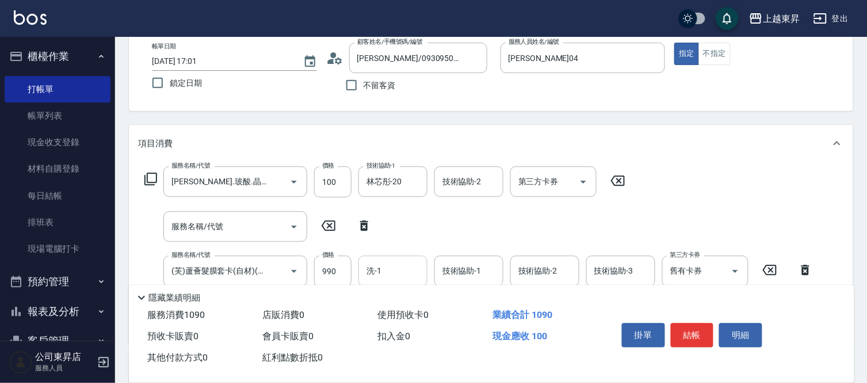
click at [393, 270] on input "洗-1" at bounding box center [393, 271] width 59 height 20
type input "林芯彤-20"
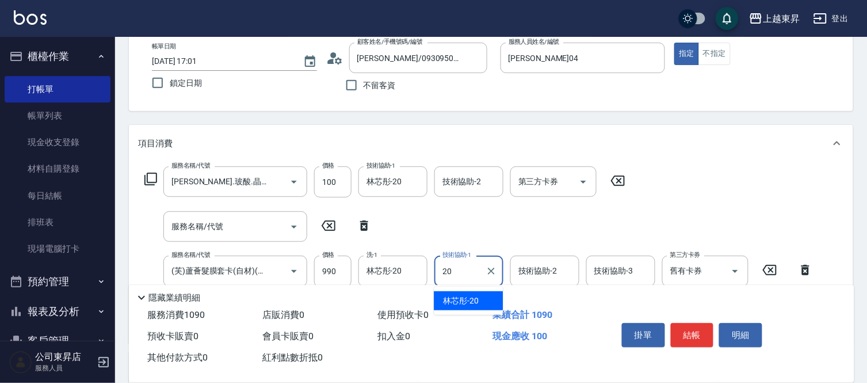
type input "林芯彤-20"
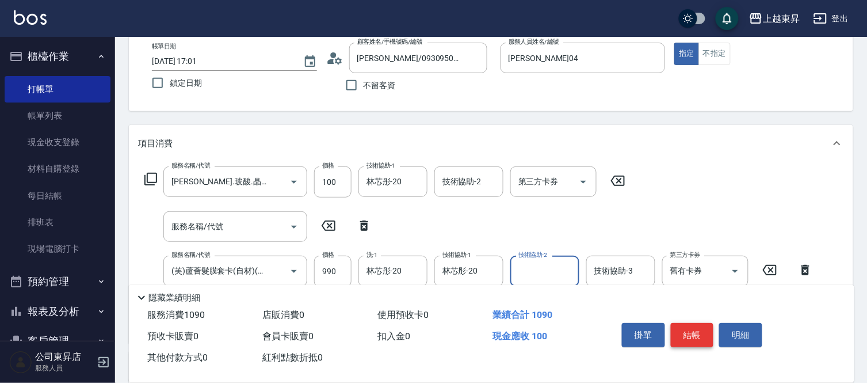
click at [686, 340] on button "結帳" at bounding box center [692, 335] width 43 height 24
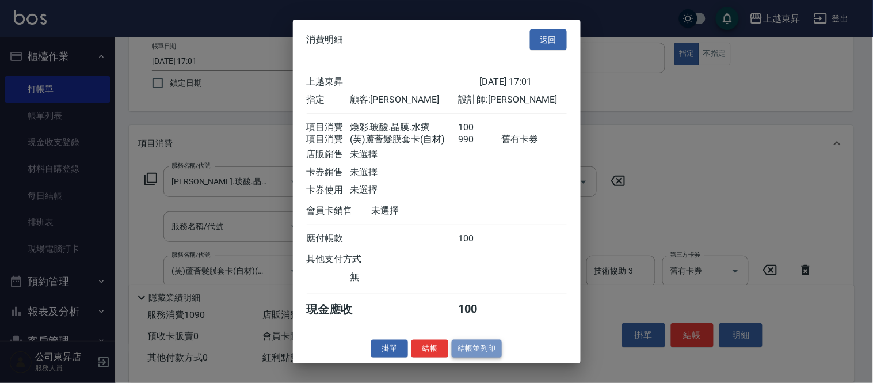
click at [492, 356] on button "結帳並列印" at bounding box center [477, 348] width 50 height 18
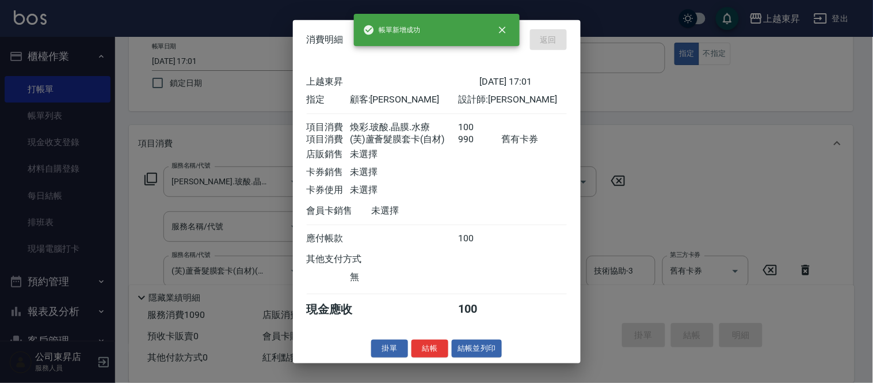
type input "[DATE] 17:15"
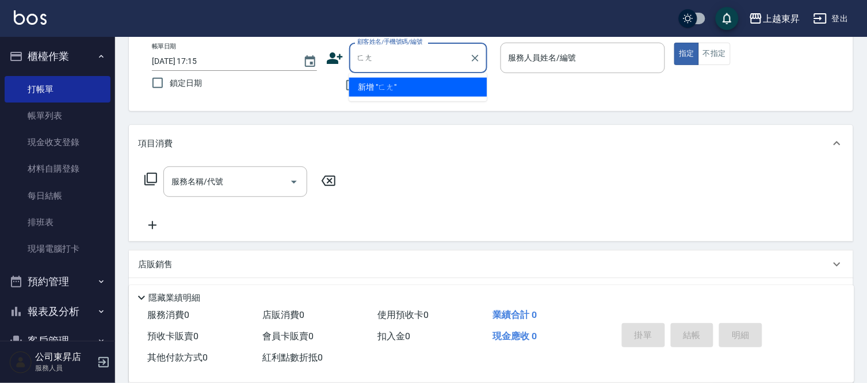
type input "防"
type input "方"
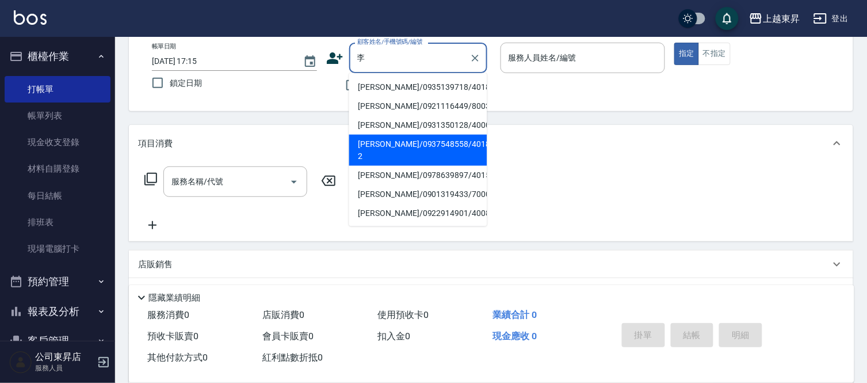
click at [401, 135] on li "[PERSON_NAME]/0937548558/40189-2" at bounding box center [418, 150] width 138 height 31
type input "[PERSON_NAME]/0937548558/40189-2"
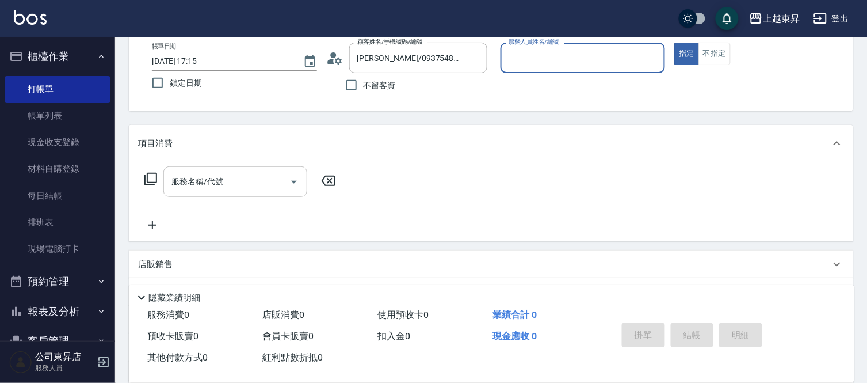
type input "[PERSON_NAME]04"
click at [204, 182] on input "服務名稱/代號" at bounding box center [227, 181] width 116 height 20
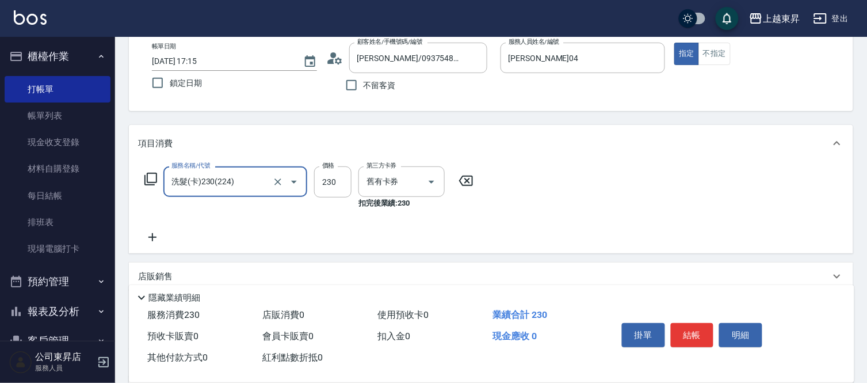
type input "洗髮(卡)230(224)"
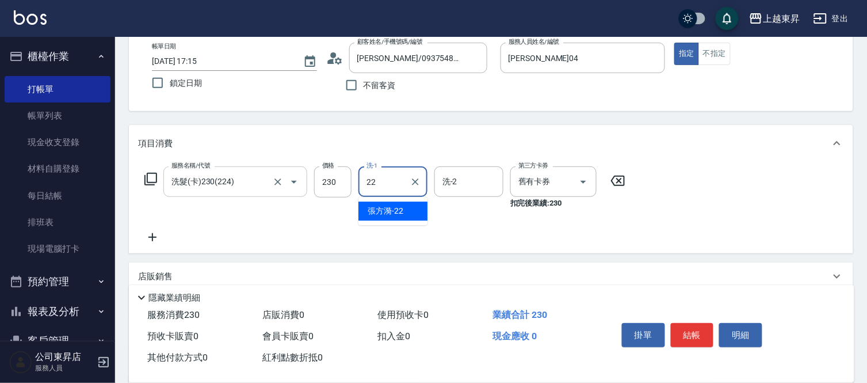
type input "[PERSON_NAME]-22"
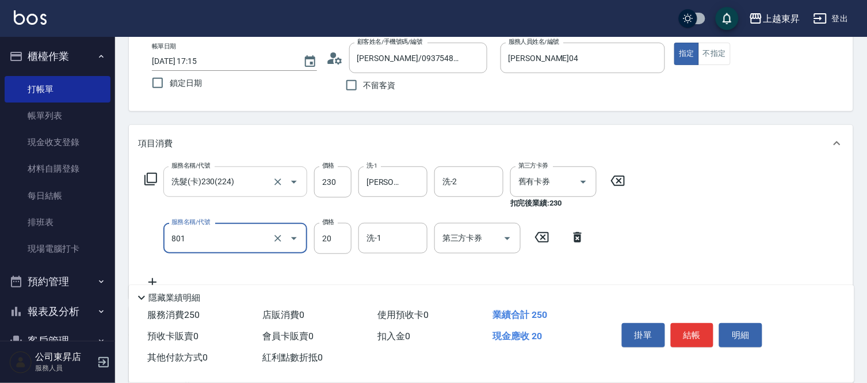
type input "潤絲(801)"
type input "30"
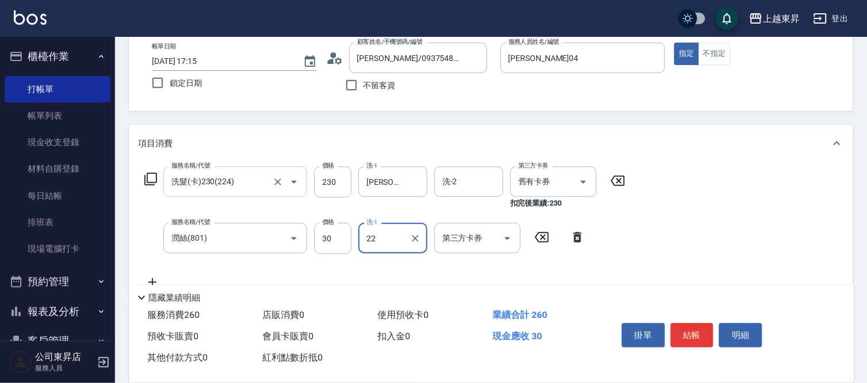
type input "[PERSON_NAME]-22"
click at [691, 328] on button "結帳" at bounding box center [692, 335] width 43 height 24
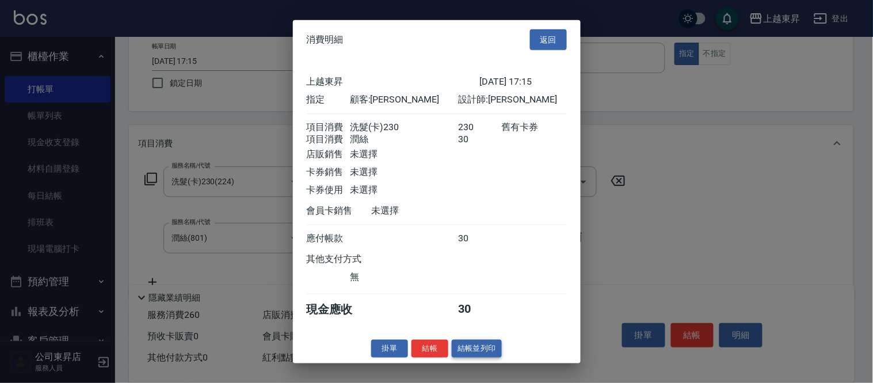
click at [486, 348] on button "結帳並列印" at bounding box center [477, 348] width 50 height 18
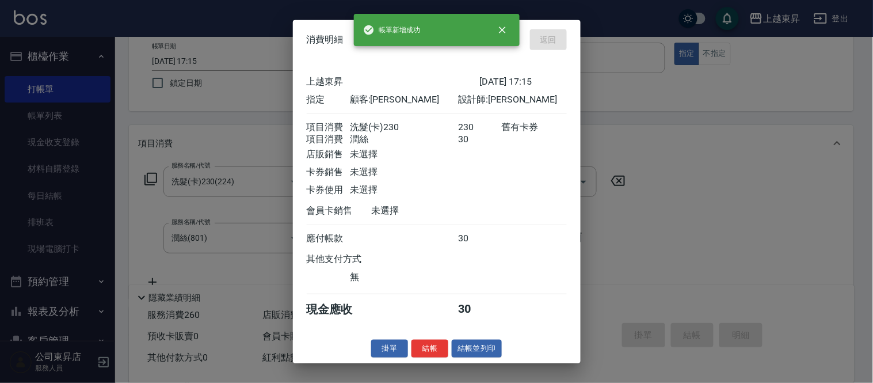
type input "[DATE] 17:16"
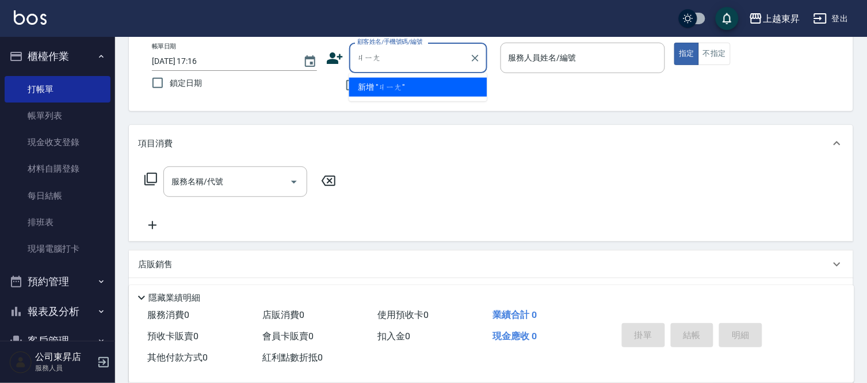
type input "將"
type input "獎"
type input "將"
type input "降"
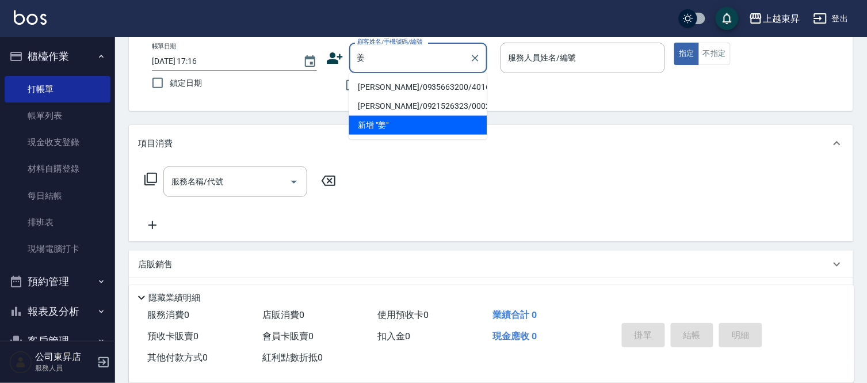
click at [374, 89] on li "[PERSON_NAME]/0935663200/40166" at bounding box center [418, 87] width 138 height 19
type input "[PERSON_NAME]/0935663200/40166"
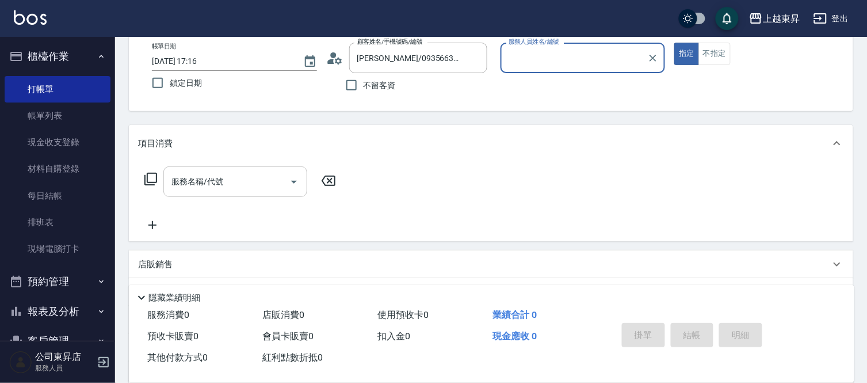
type input "[PERSON_NAME]04"
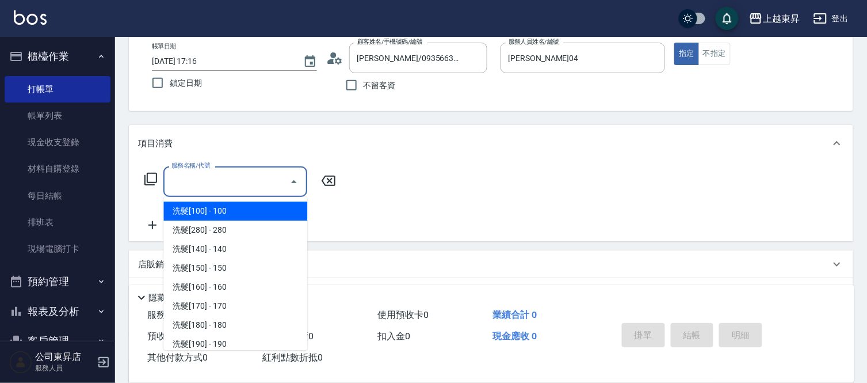
click at [242, 181] on input "服務名稱/代號" at bounding box center [227, 181] width 116 height 20
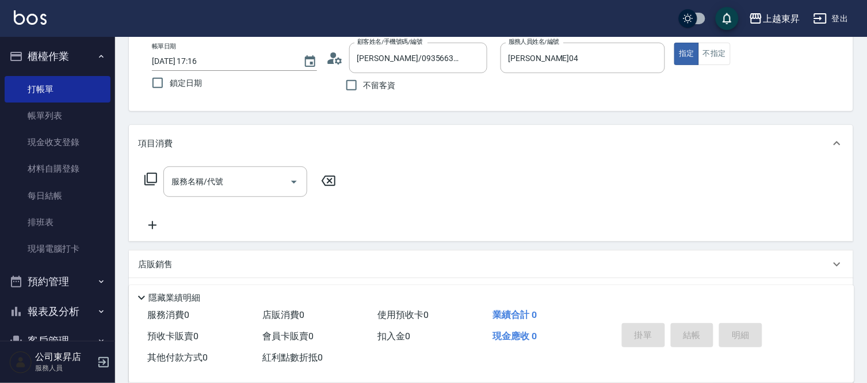
click at [150, 178] on icon at bounding box center [151, 179] width 14 height 14
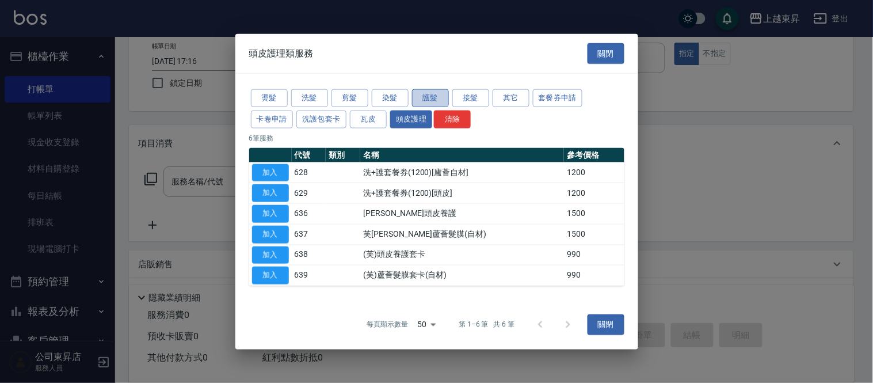
click at [438, 94] on button "護髮" at bounding box center [430, 98] width 37 height 18
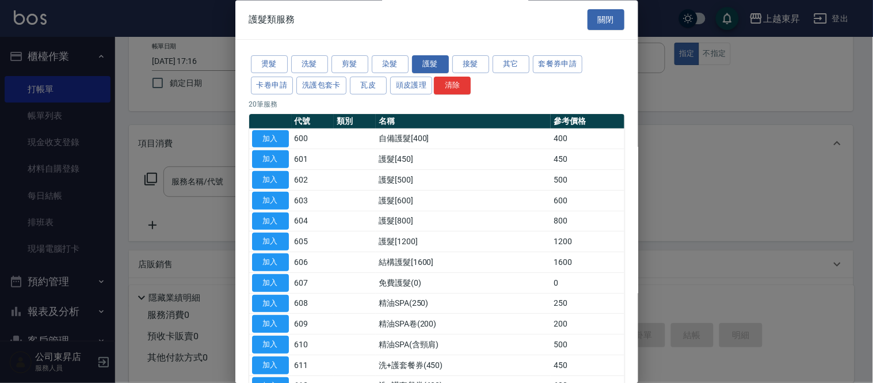
click at [275, 200] on button "加入" at bounding box center [270, 201] width 37 height 18
type input "護髮[600](603)"
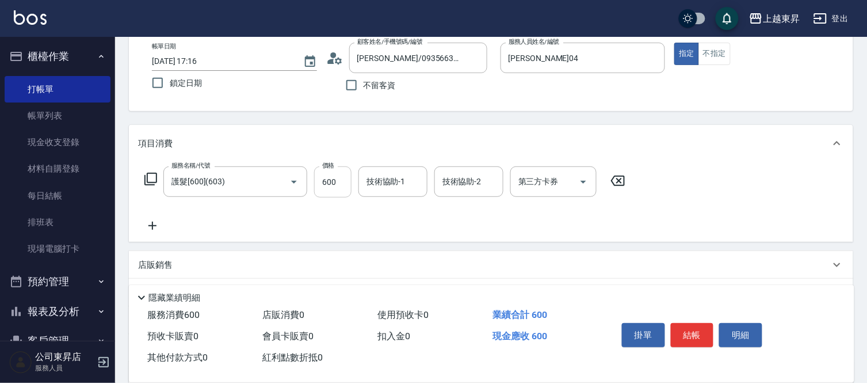
click at [335, 187] on input "600" at bounding box center [332, 181] width 37 height 31
type input "700"
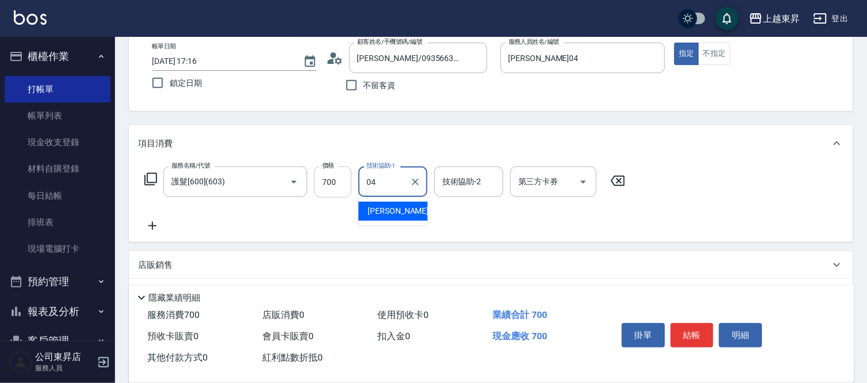
type input "[PERSON_NAME]04"
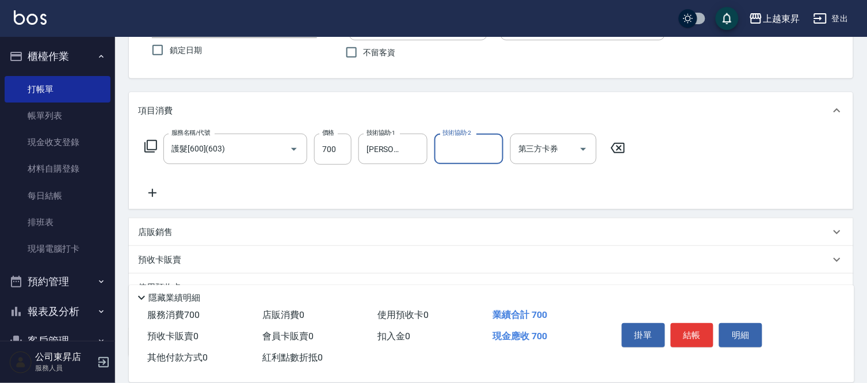
scroll to position [128, 0]
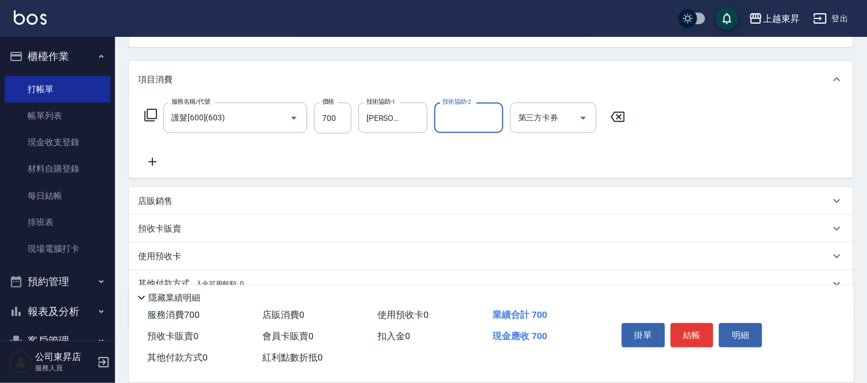
click at [150, 161] on icon at bounding box center [152, 162] width 8 height 8
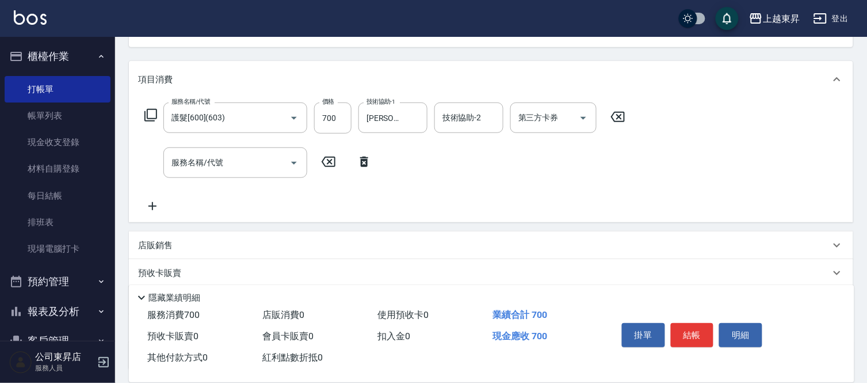
click at [151, 119] on icon at bounding box center [151, 115] width 14 height 14
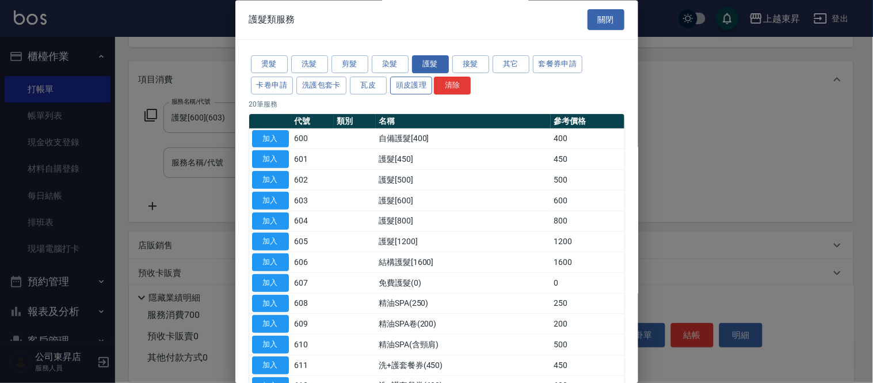
click at [410, 87] on button "頭皮護理" at bounding box center [411, 86] width 43 height 18
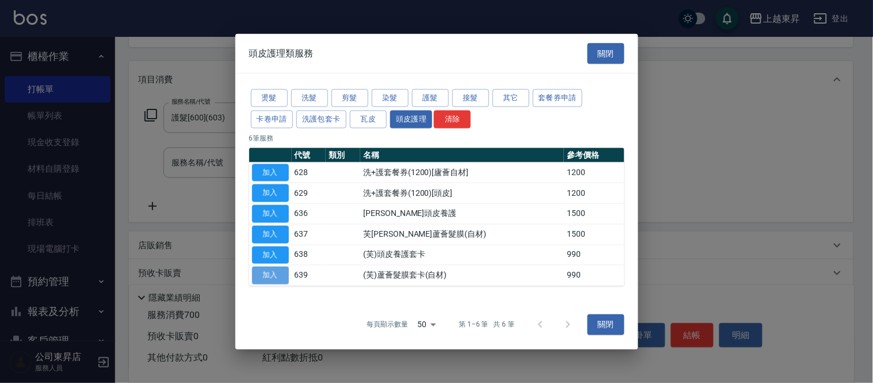
click at [274, 270] on button "加入" at bounding box center [270, 275] width 37 height 18
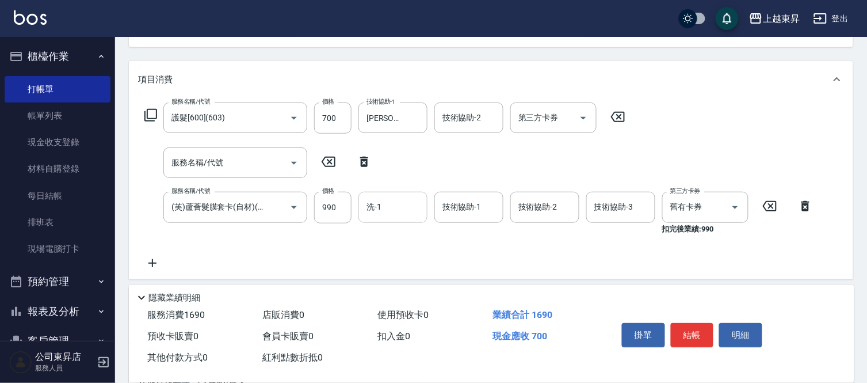
click at [382, 214] on input "洗-1" at bounding box center [393, 207] width 59 height 20
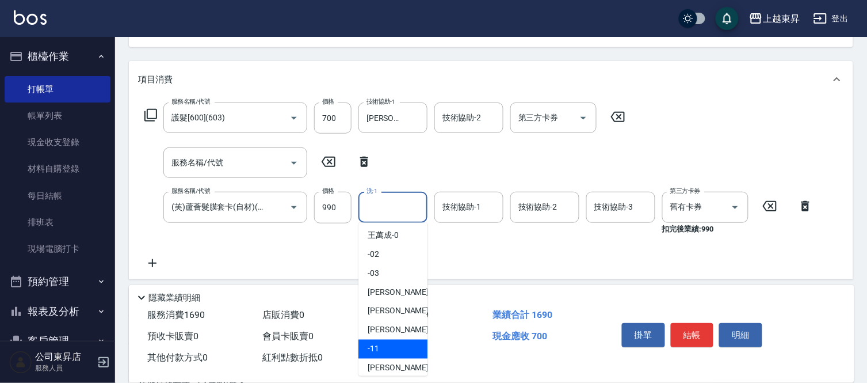
scroll to position [0, 0]
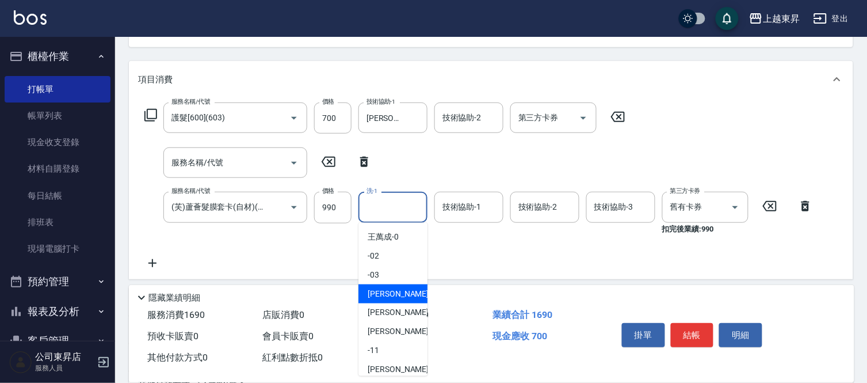
click at [401, 291] on span "[PERSON_NAME]04" at bounding box center [404, 294] width 72 height 12
type input "[PERSON_NAME]04"
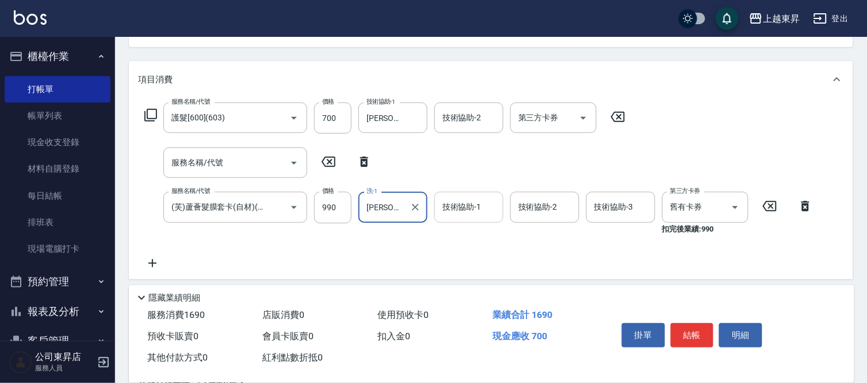
click at [446, 208] on input "技術協助-1" at bounding box center [469, 207] width 59 height 20
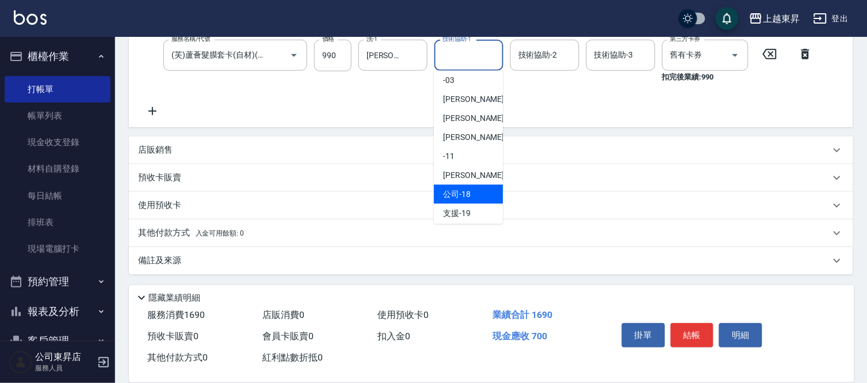
scroll to position [128, 0]
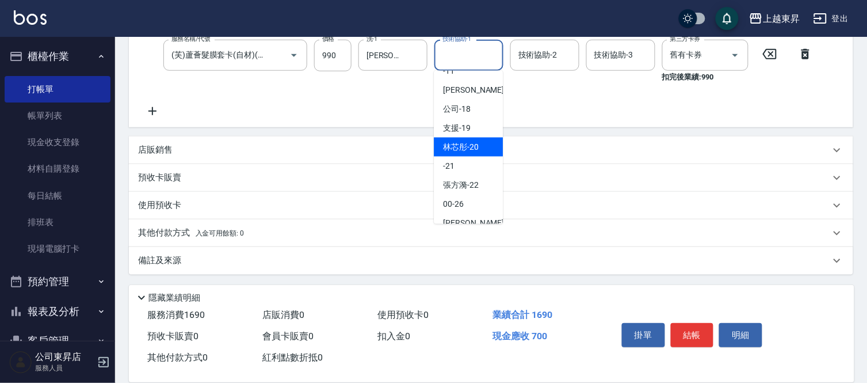
click at [472, 146] on span "林芯彤 -20" at bounding box center [461, 147] width 36 height 12
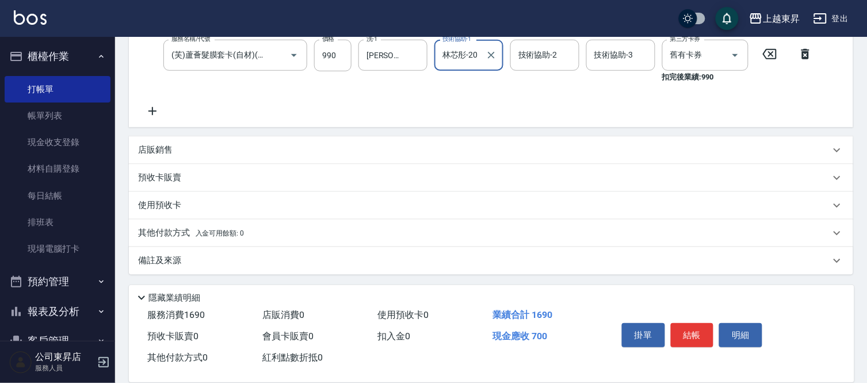
click at [455, 50] on input "林芯彤-20" at bounding box center [460, 55] width 41 height 20
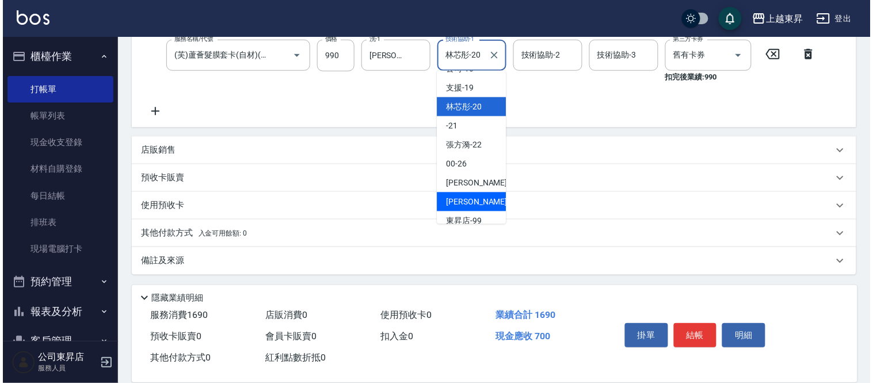
scroll to position [178, 0]
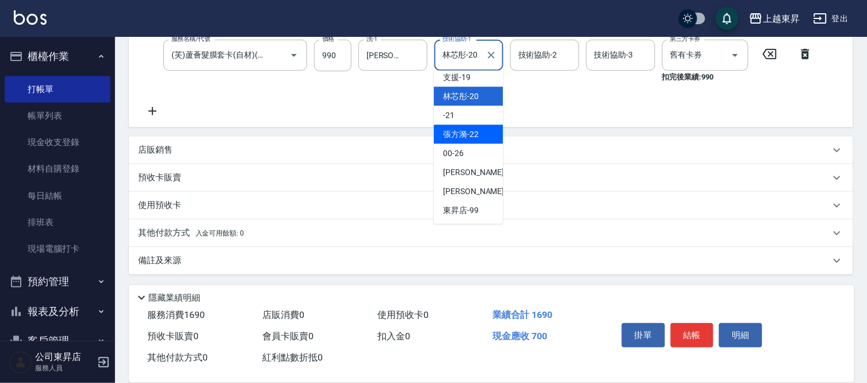
click at [457, 132] on span "[PERSON_NAME]-22" at bounding box center [461, 134] width 36 height 12
type input "[PERSON_NAME]-22"
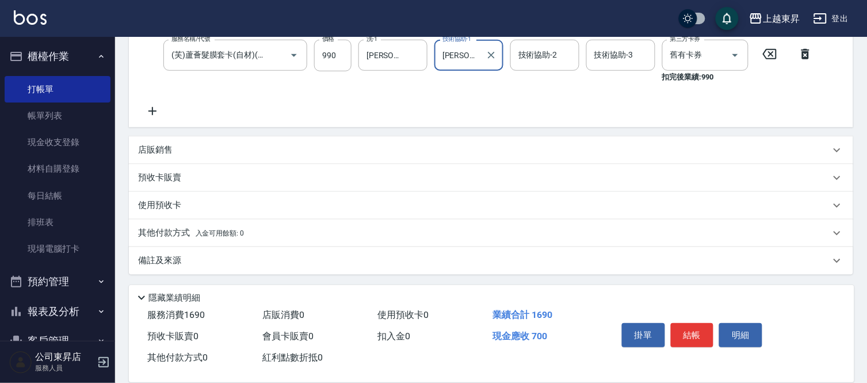
click at [537, 54] on div "技術協助-2 技術協助-2" at bounding box center [544, 55] width 69 height 30
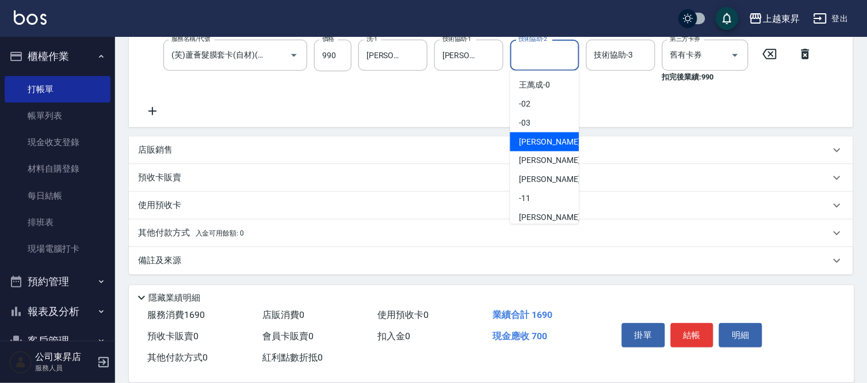
click at [534, 145] on span "[PERSON_NAME]04" at bounding box center [555, 142] width 72 height 12
type input "[PERSON_NAME]04"
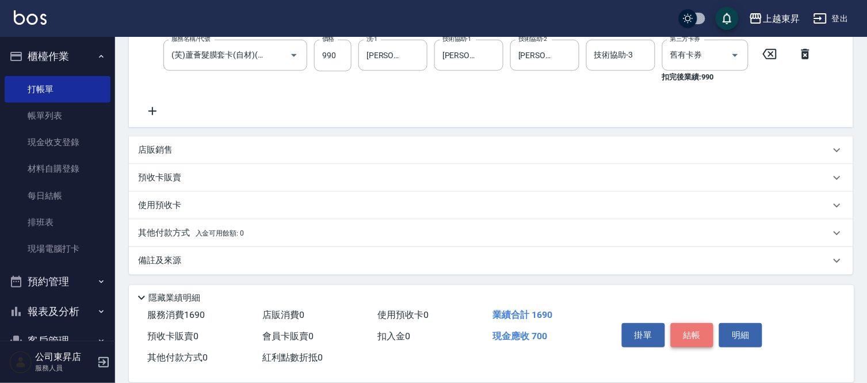
click at [690, 330] on button "結帳" at bounding box center [692, 335] width 43 height 24
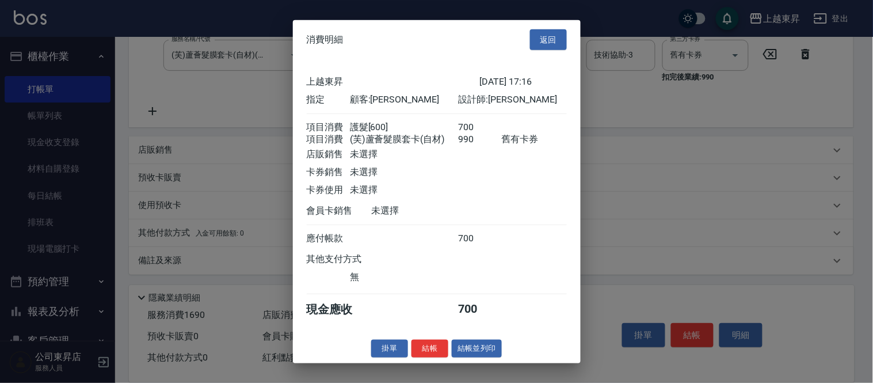
click at [492, 356] on button "結帳並列印" at bounding box center [477, 348] width 50 height 18
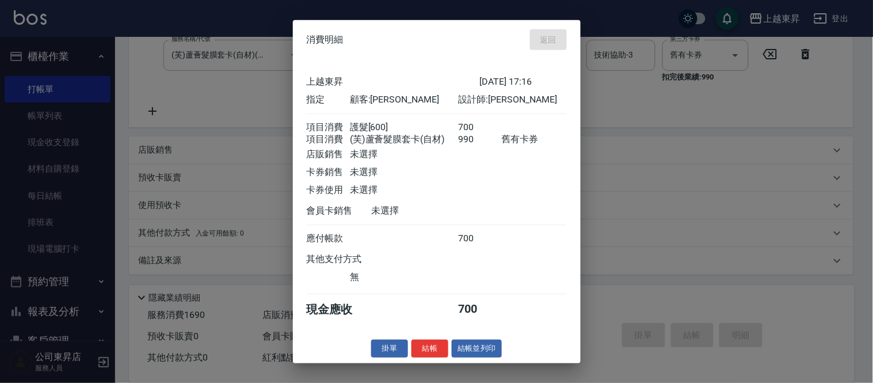
type input "[DATE] 17:17"
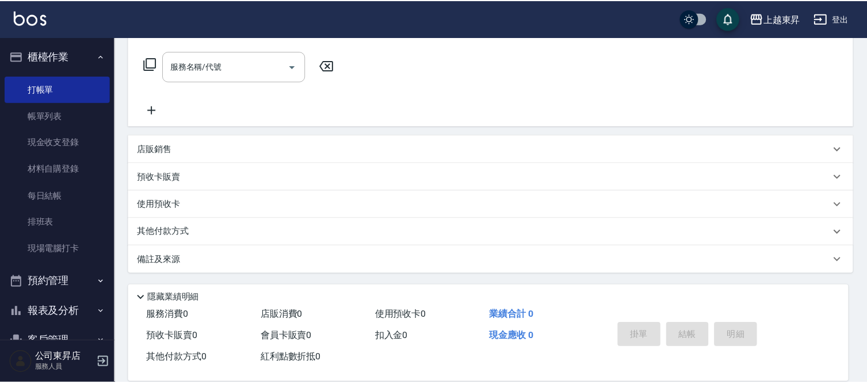
scroll to position [0, 0]
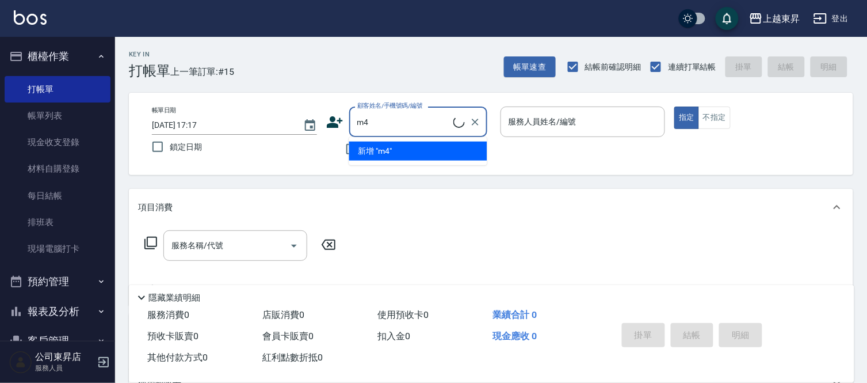
type input "m"
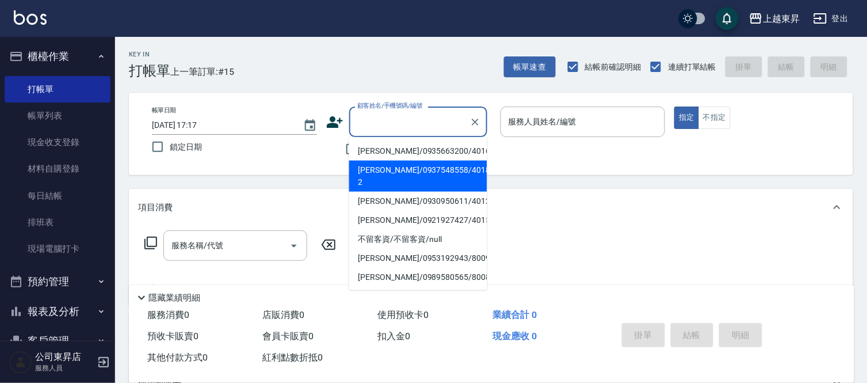
click at [383, 110] on div "顧客姓名/手機號碼/編號 顧客姓名/手機號碼/編號" at bounding box center [418, 121] width 138 height 30
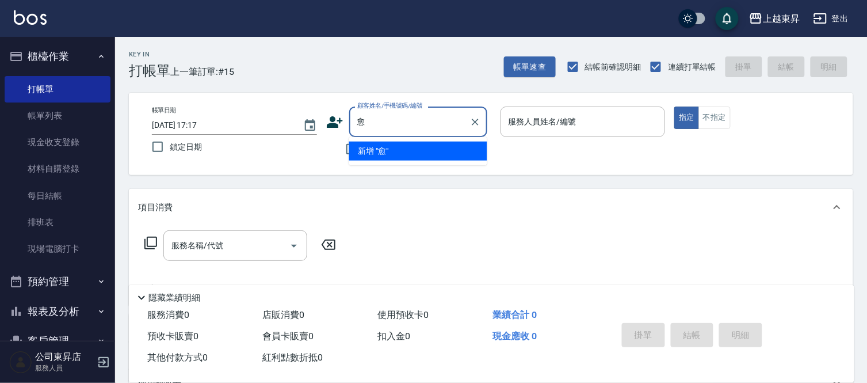
type input "裕"
type input "淤"
type input "於"
type input "與"
type input "淤淤"
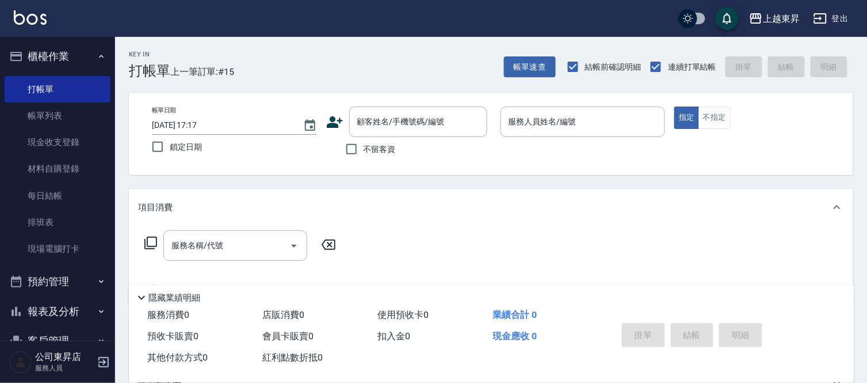
drag, startPoint x: 544, startPoint y: 200, endPoint x: 531, endPoint y: 196, distance: 13.8
click at [543, 202] on div "項目消費" at bounding box center [484, 207] width 692 height 12
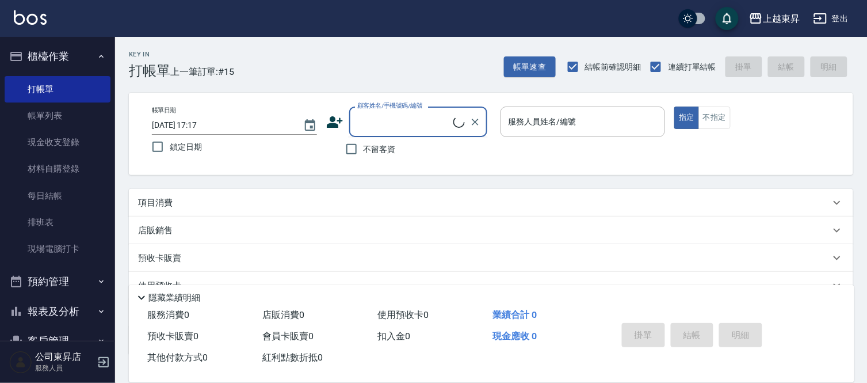
click at [452, 122] on input "顧客姓名/手機號碼/編號" at bounding box center [403, 122] width 99 height 20
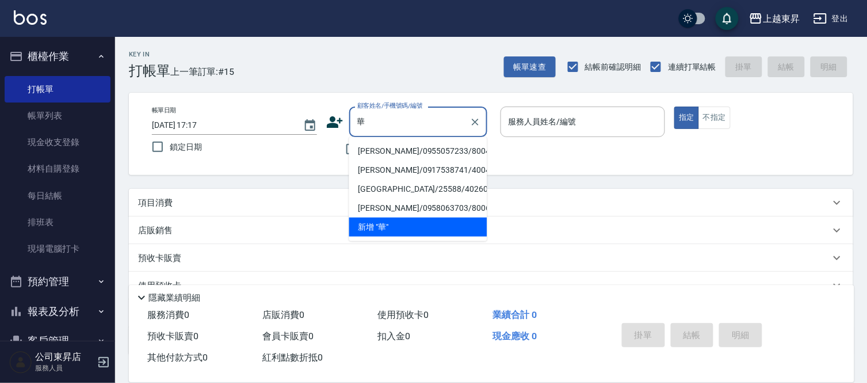
type input "划"
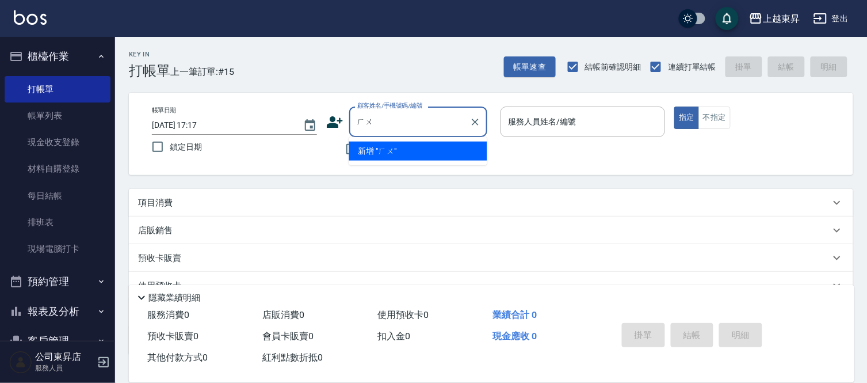
type input "ㄏ"
type input "花"
type input "划"
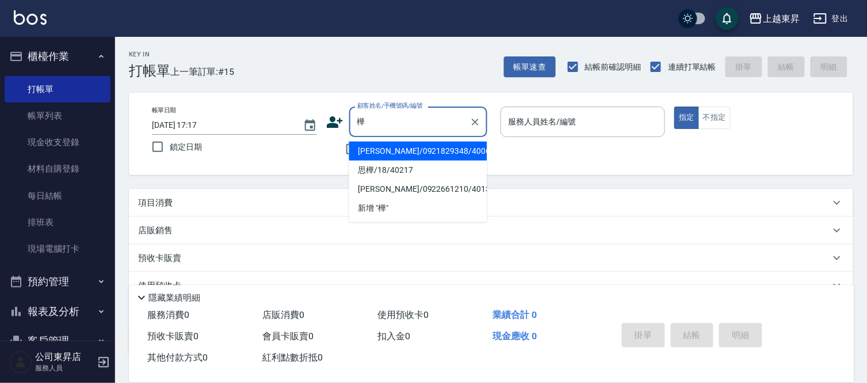
click at [395, 152] on li "[PERSON_NAME]/0921829348/40065" at bounding box center [418, 151] width 138 height 19
type input "[PERSON_NAME]/0921829348/40065"
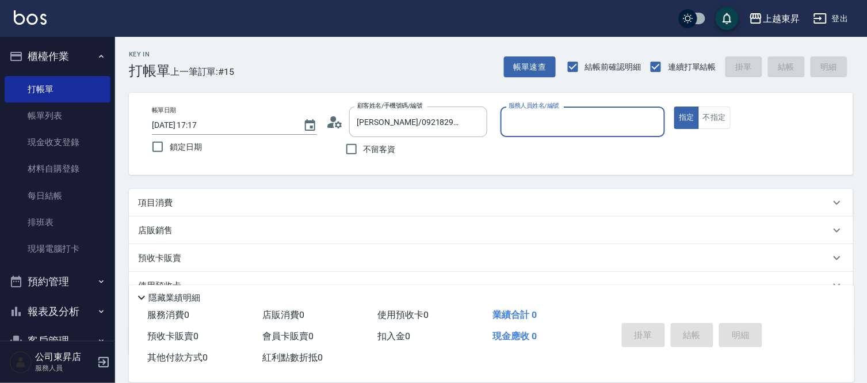
type input "[PERSON_NAME]04"
click at [144, 208] on p "項目消費" at bounding box center [155, 203] width 35 height 12
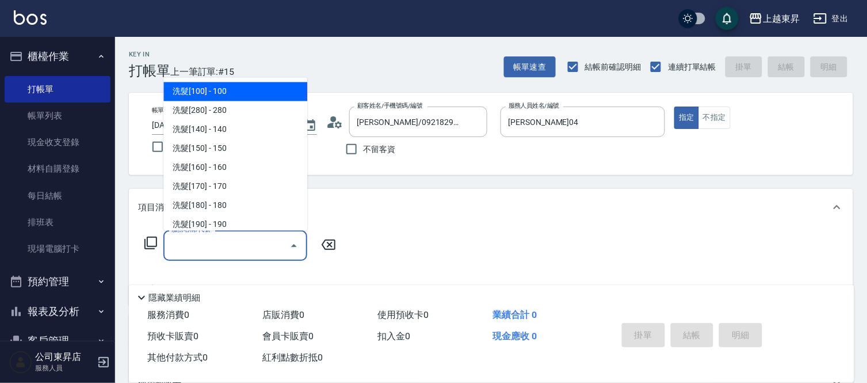
click at [189, 250] on input "服務名稱/代號" at bounding box center [227, 245] width 116 height 20
click at [178, 90] on span "洗髮[100] - 100" at bounding box center [235, 91] width 144 height 19
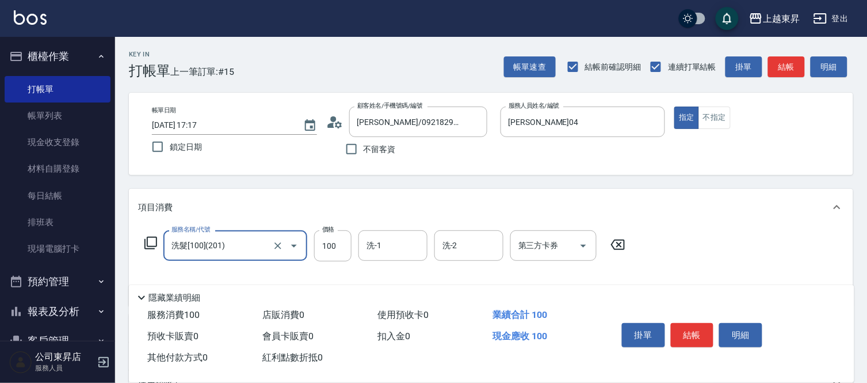
click at [244, 244] on input "洗髮[100](201)" at bounding box center [219, 245] width 101 height 20
type input "洗髮[280](202)"
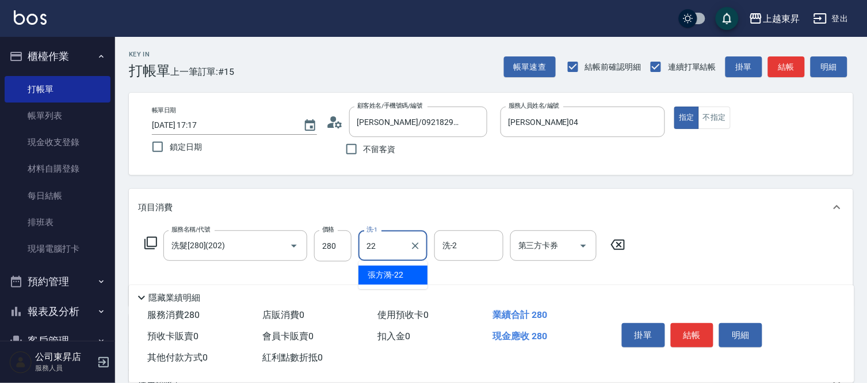
type input "[PERSON_NAME]-22"
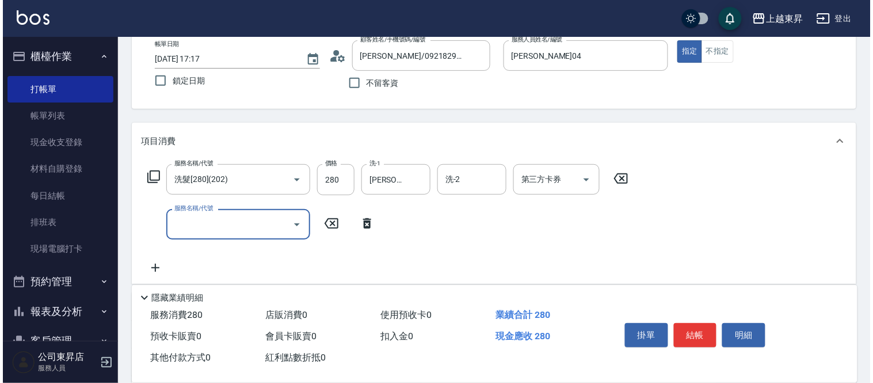
scroll to position [128, 0]
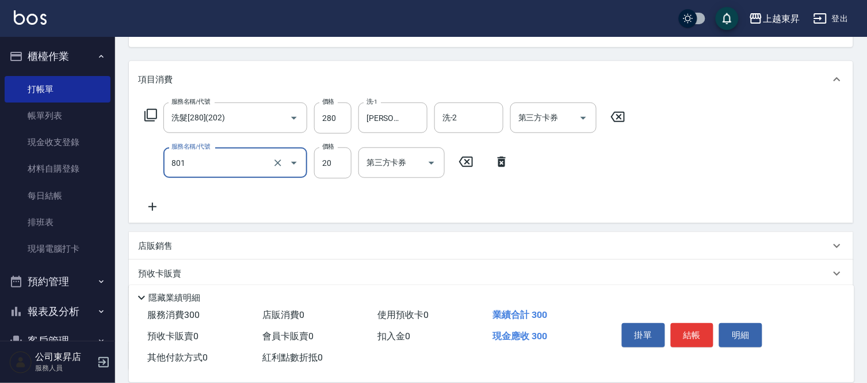
type input "潤絲(801)"
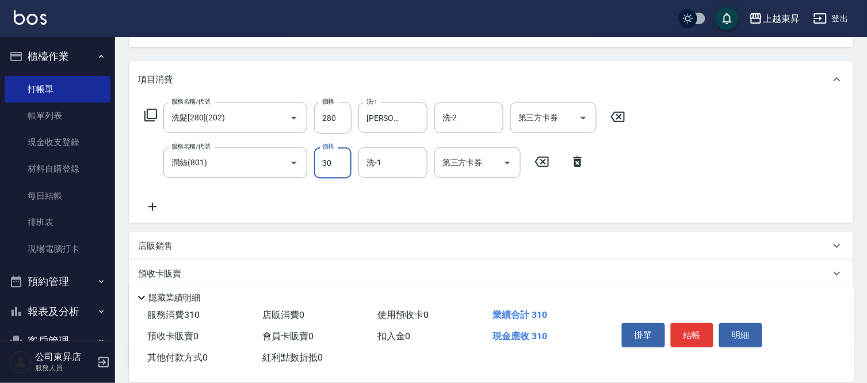
type input "30"
type input "[PERSON_NAME]-22"
click at [700, 329] on button "結帳" at bounding box center [692, 335] width 43 height 24
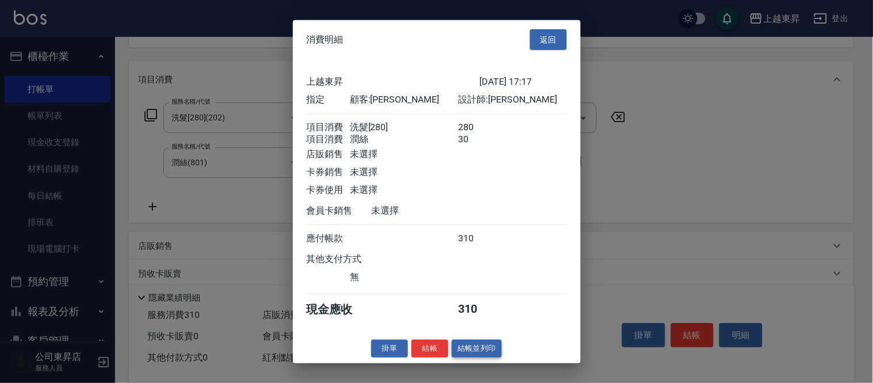
click at [470, 354] on button "結帳並列印" at bounding box center [477, 348] width 50 height 18
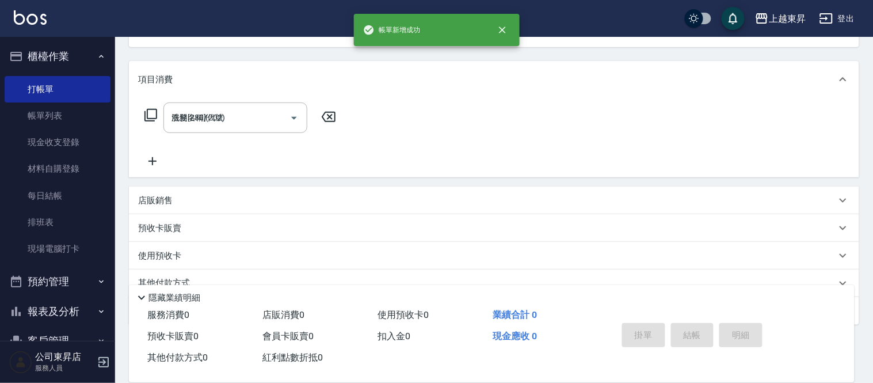
type input "[DATE] 17:19"
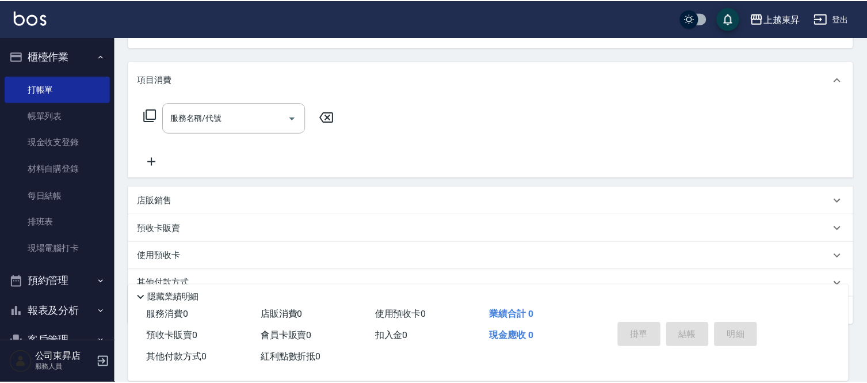
scroll to position [112, 0]
